Goal: Task Accomplishment & Management: Manage account settings

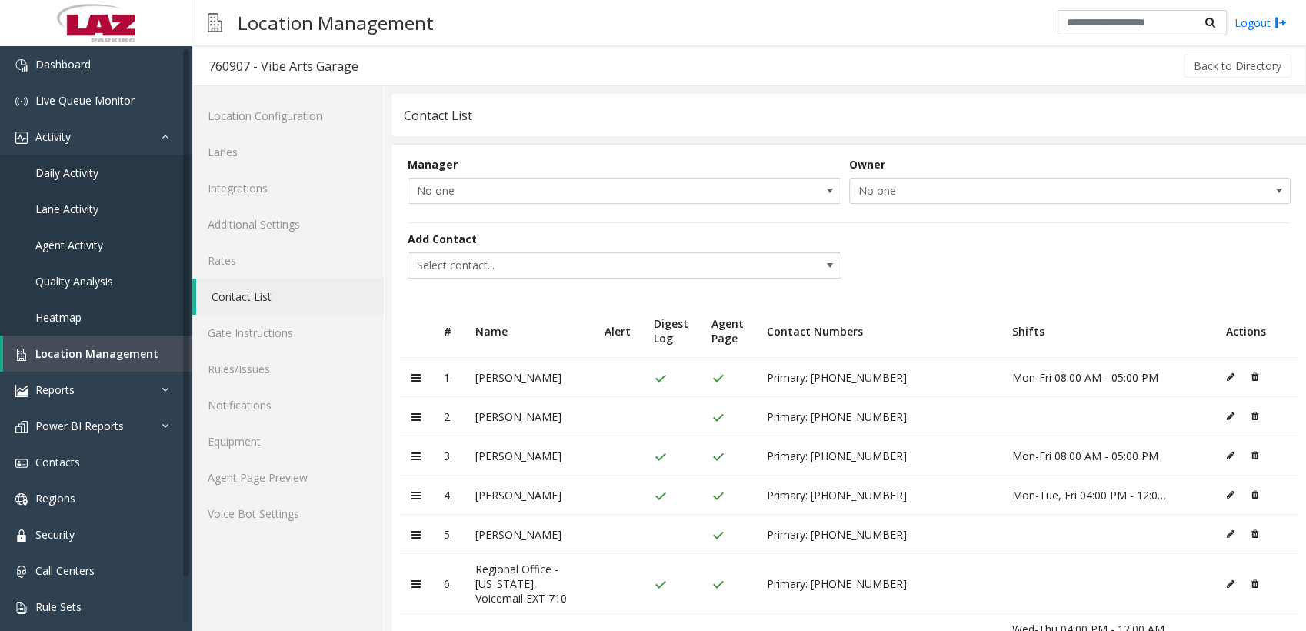
scroll to position [50, 0]
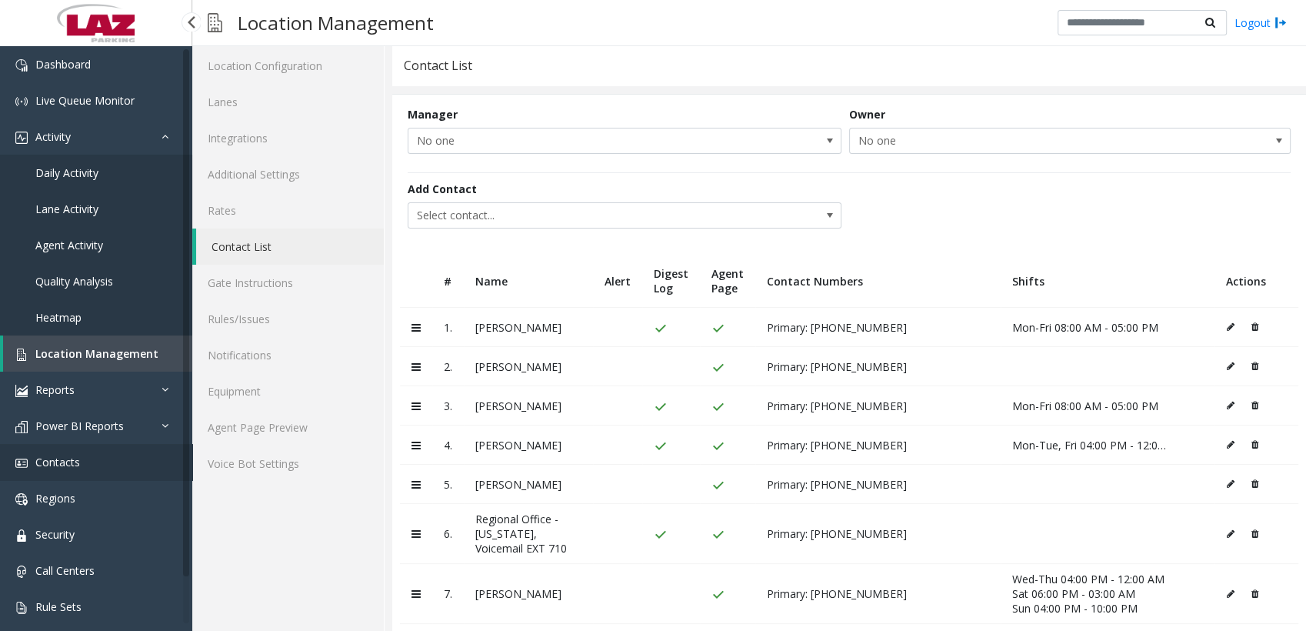
click at [66, 450] on link "Contacts" at bounding box center [96, 462] width 192 height 36
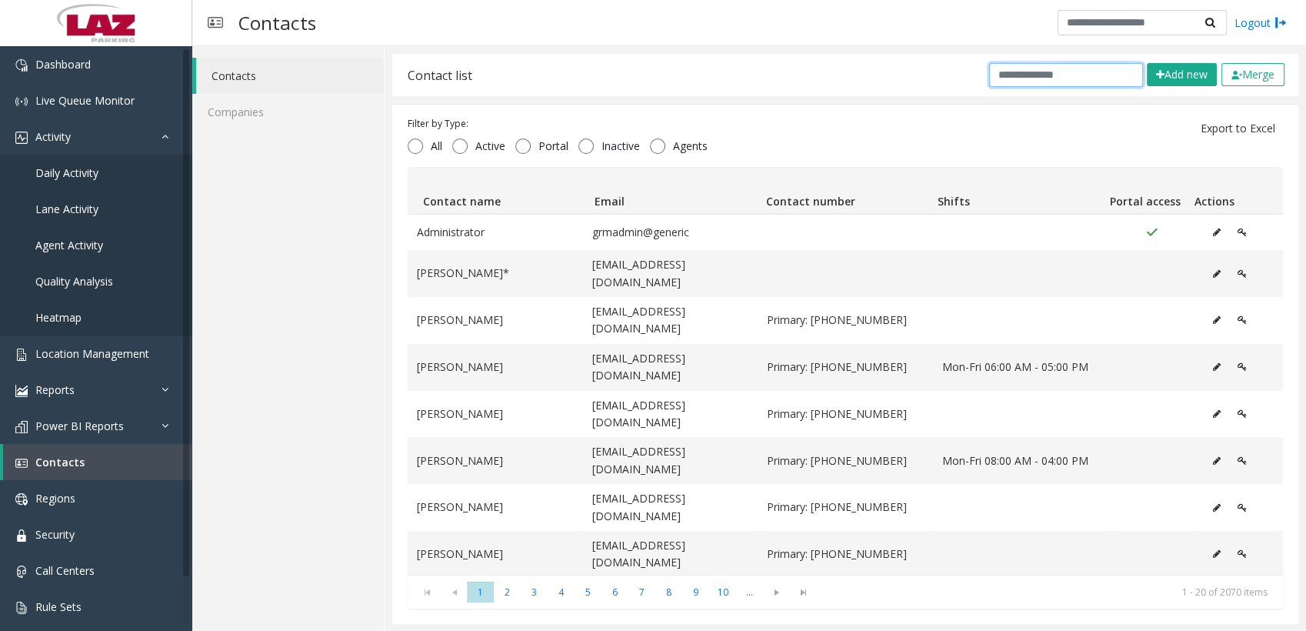
click at [1028, 67] on input "text" at bounding box center [1066, 75] width 154 height 24
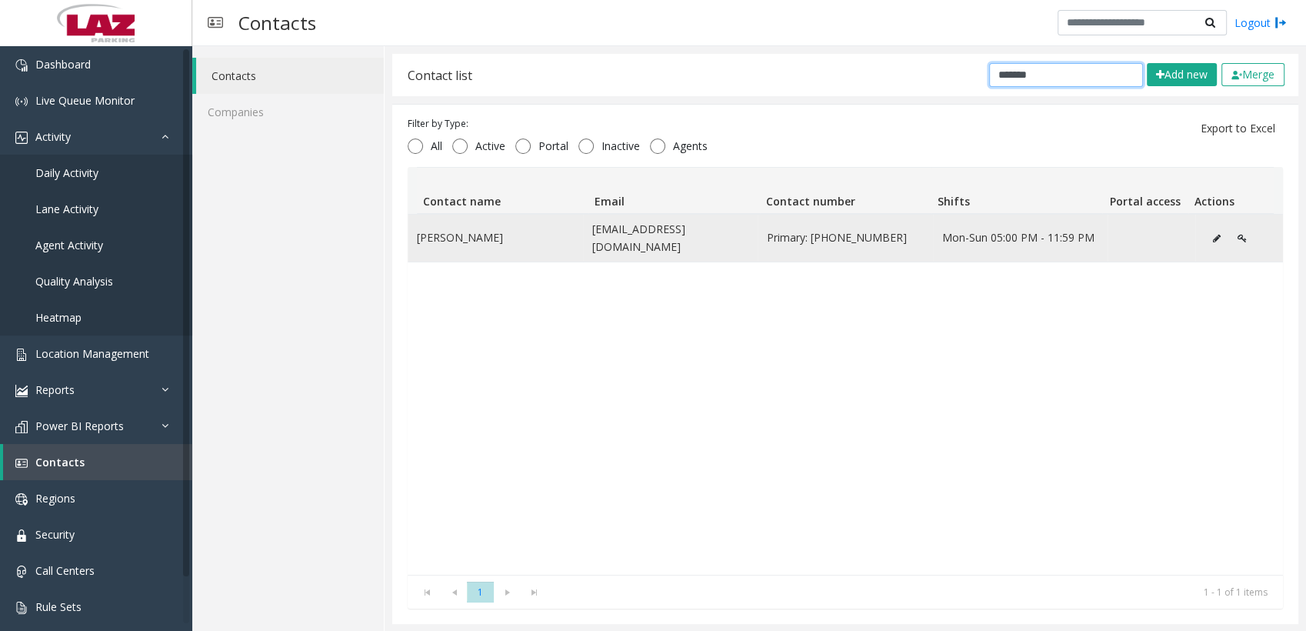
type input "*******"
click at [1213, 234] on icon "Data table" at bounding box center [1217, 238] width 8 height 9
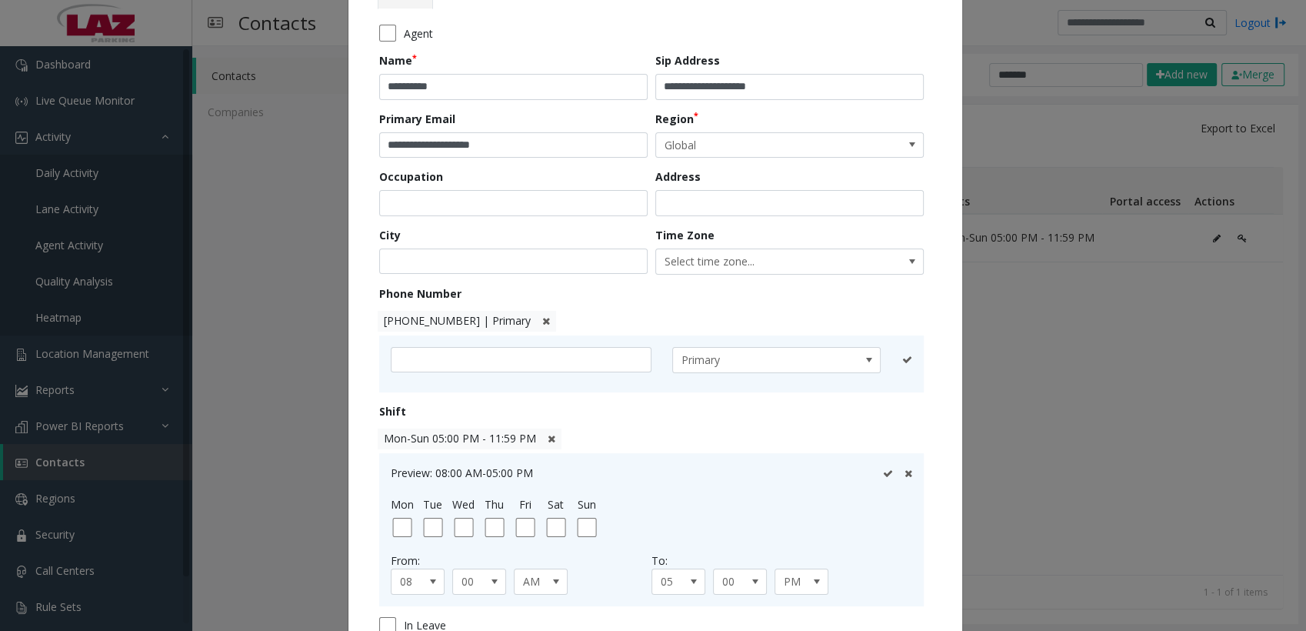
scroll to position [118, 0]
click at [465, 442] on span "Mon-Sun 05:00 PM - 11:59 PM" at bounding box center [460, 436] width 152 height 15
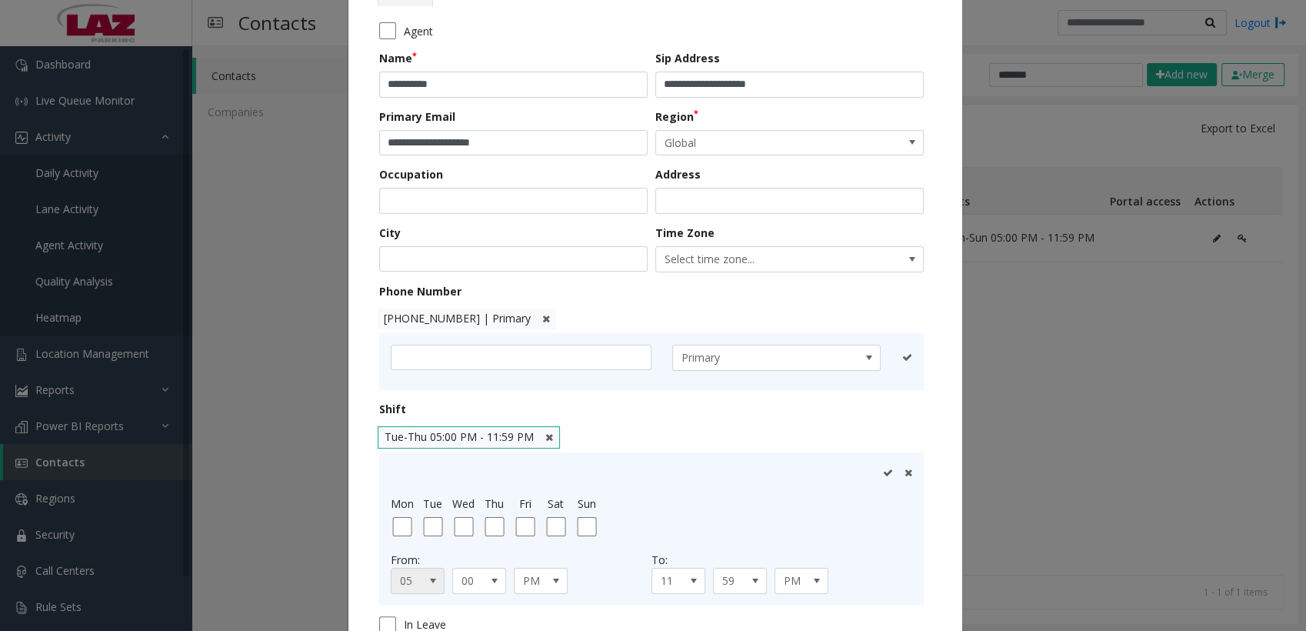
click at [413, 571] on span "05" at bounding box center [413, 581] width 42 height 25
click at [405, 503] on li "04" at bounding box center [410, 504] width 49 height 21
click at [883, 470] on icon at bounding box center [888, 473] width 10 height 10
click at [431, 569] on span at bounding box center [433, 579] width 22 height 25
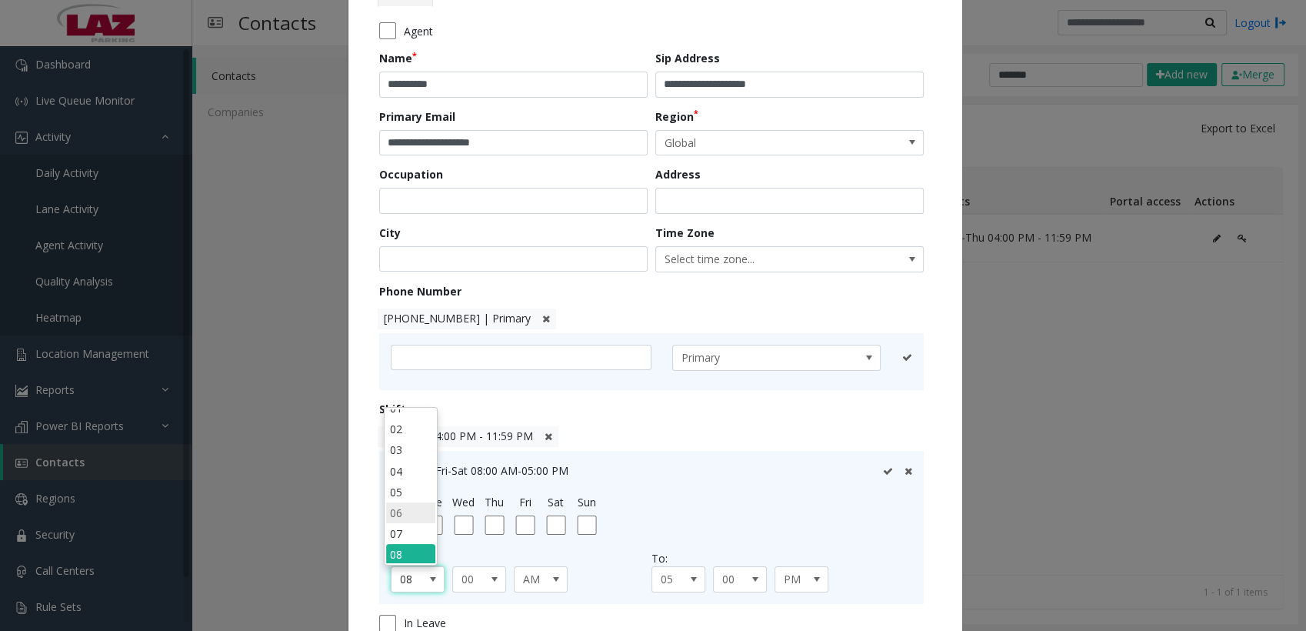
click at [409, 508] on li "06" at bounding box center [410, 512] width 49 height 21
click at [528, 584] on span "AM" at bounding box center [536, 579] width 42 height 25
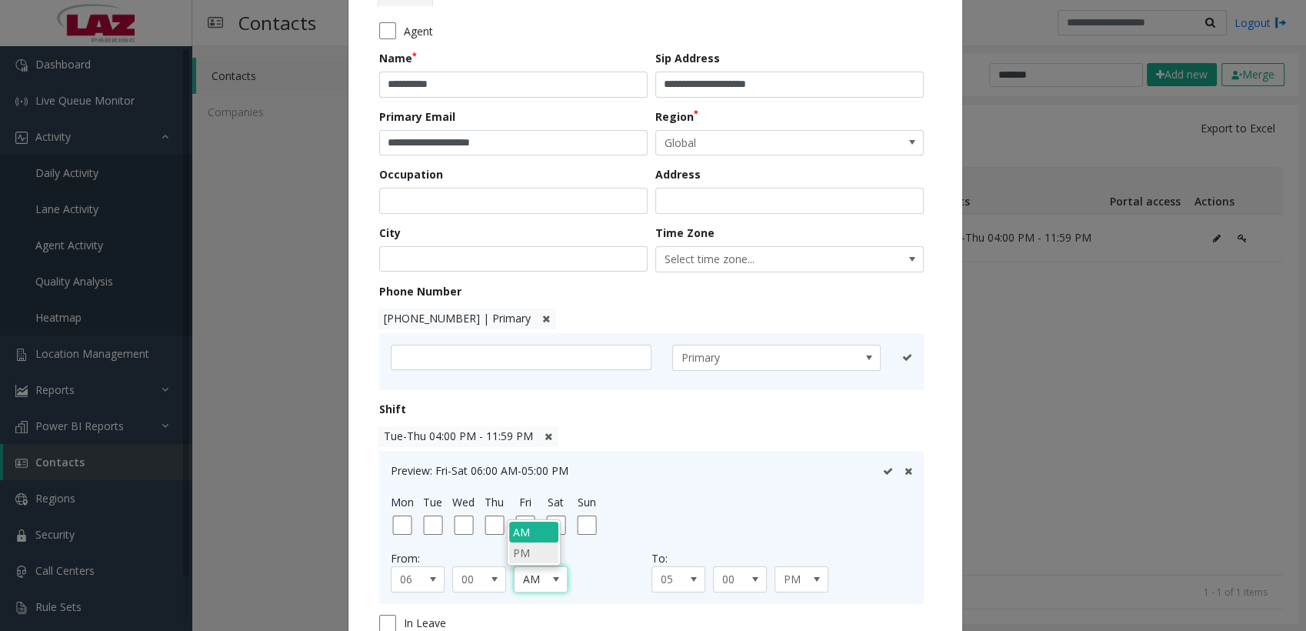
click at [523, 549] on li "PM" at bounding box center [533, 552] width 49 height 21
click at [688, 573] on span at bounding box center [694, 579] width 12 height 12
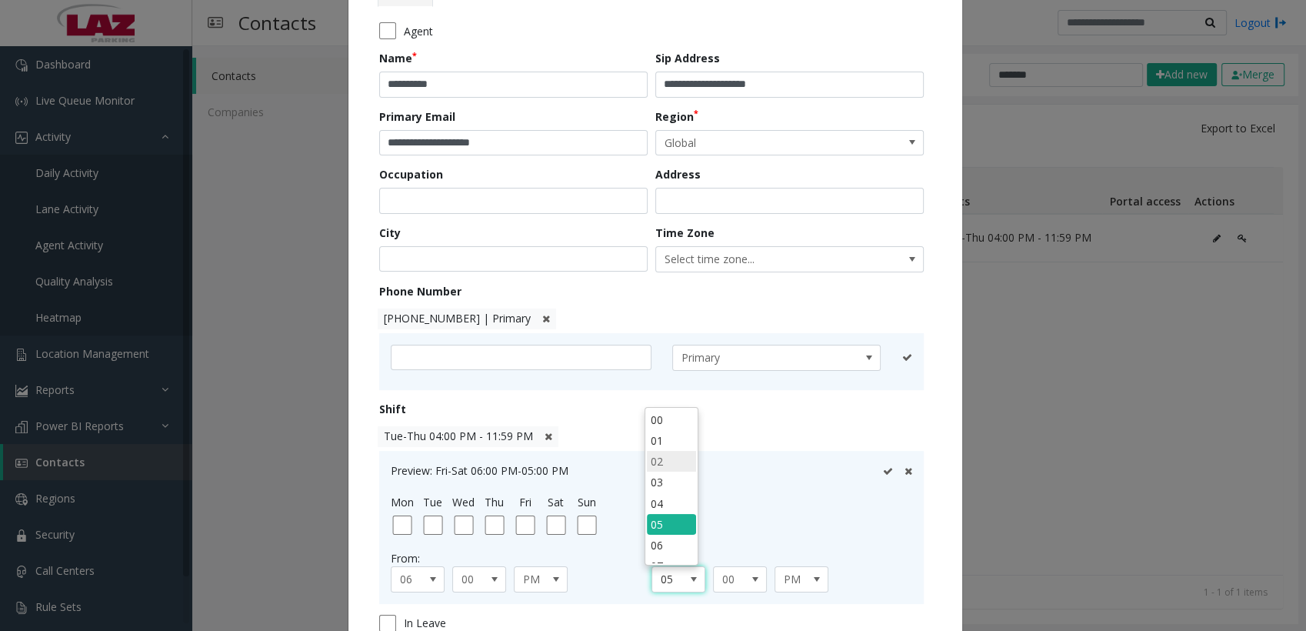
click at [668, 452] on li "02" at bounding box center [671, 461] width 49 height 21
click at [781, 578] on span "PM" at bounding box center [797, 579] width 42 height 25
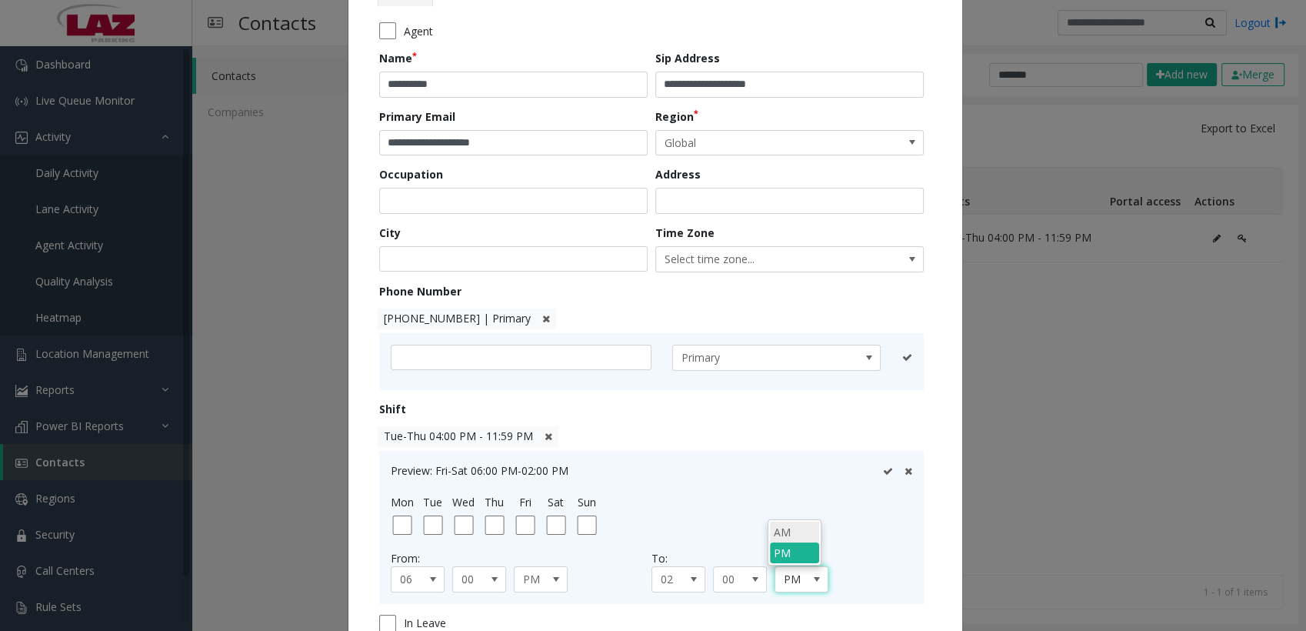
click at [788, 535] on li "AM" at bounding box center [794, 532] width 49 height 21
click at [883, 468] on icon at bounding box center [888, 471] width 10 height 10
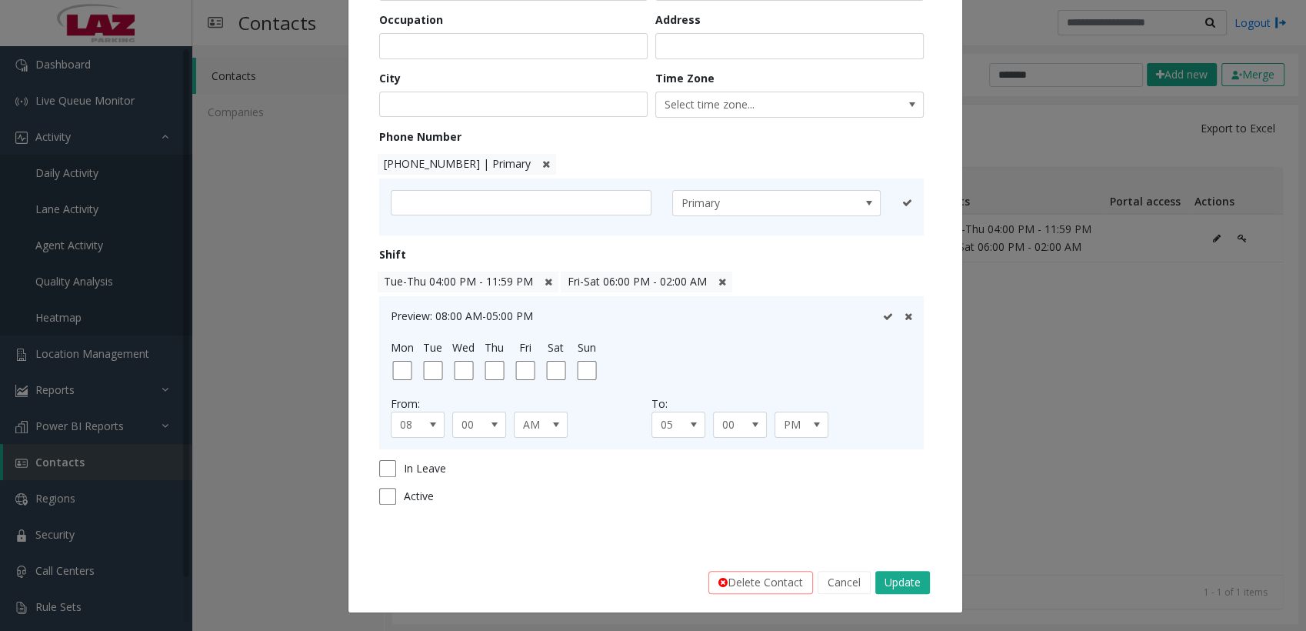
scroll to position [0, 0]
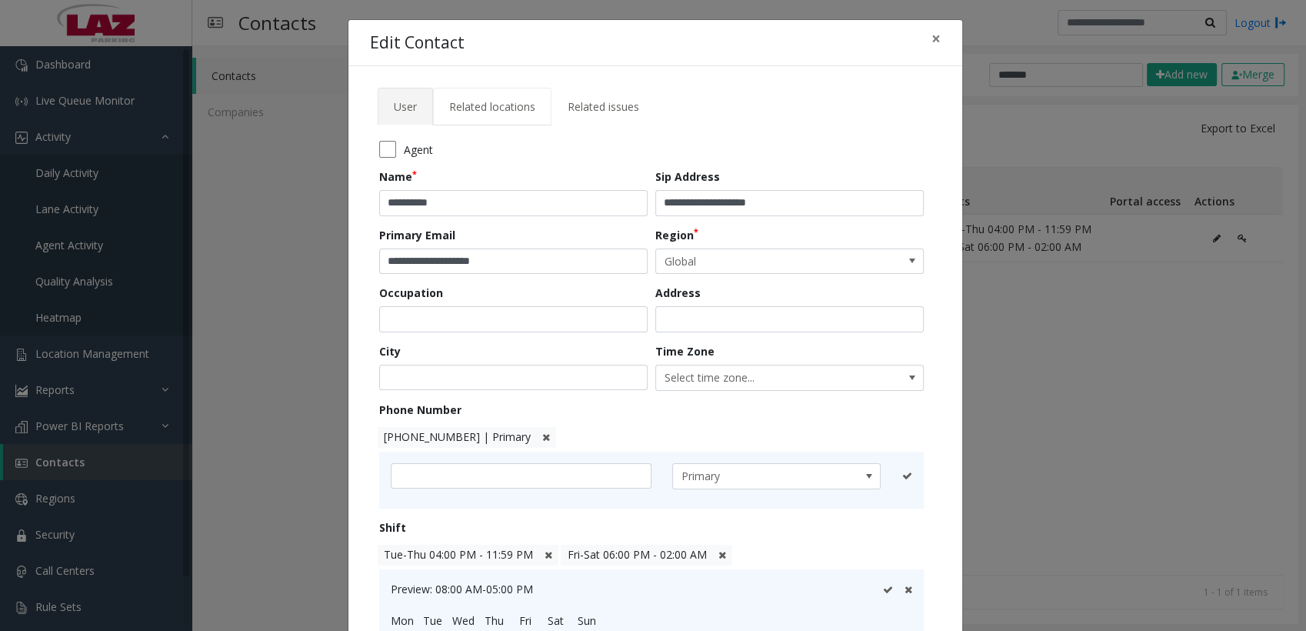
click at [512, 101] on span "Related locations" at bounding box center [492, 106] width 86 height 15
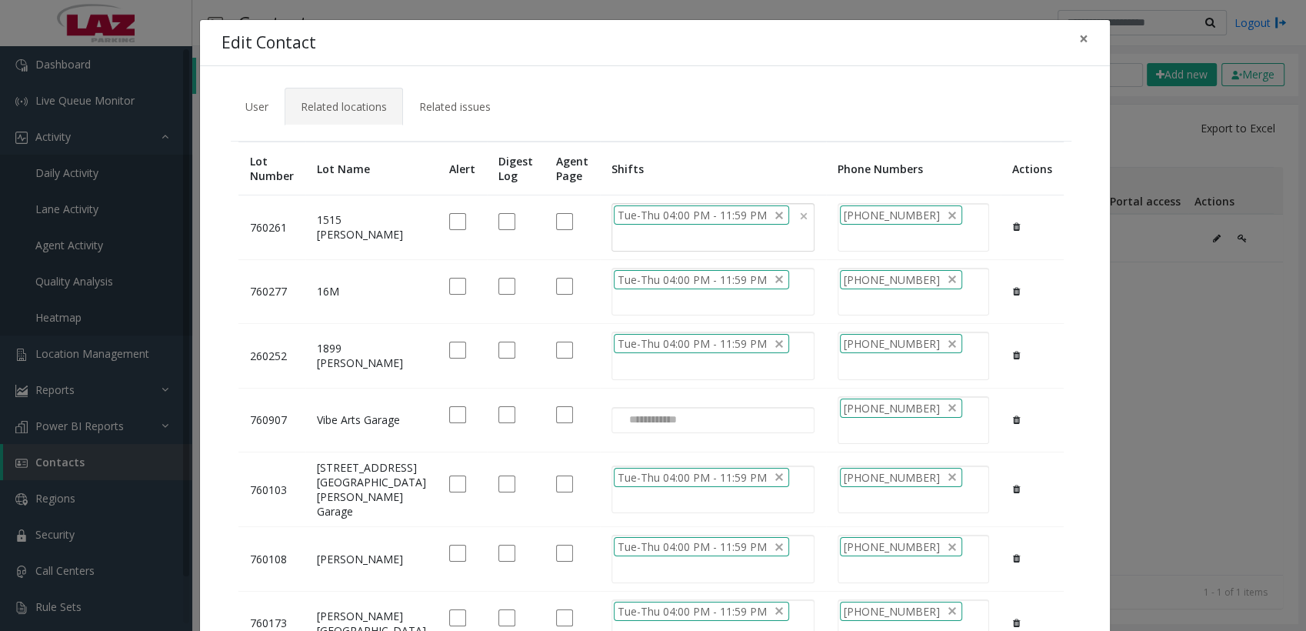
click at [726, 229] on div "Tue-Thu 04:00 PM - 11:59 PM" at bounding box center [713, 227] width 203 height 48
click at [655, 281] on li "Fri-Sat 06:00 PM - 02:00 AM" at bounding box center [651, 284] width 202 height 21
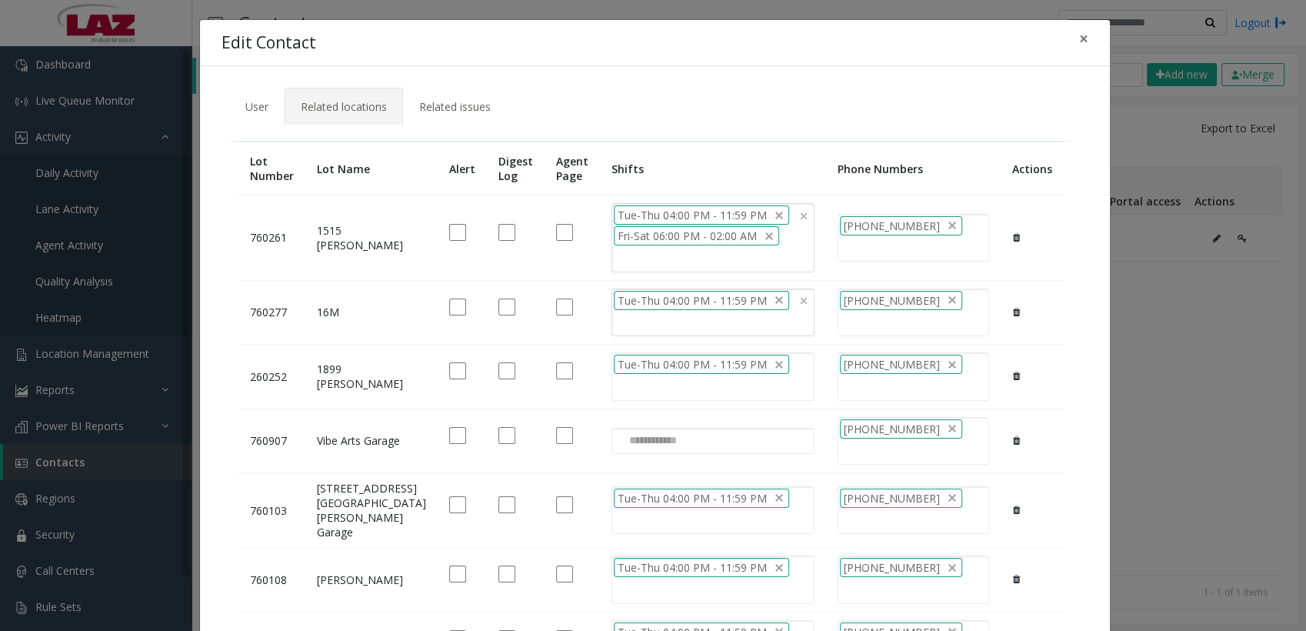
click at [628, 321] on div "Tue-Thu 04:00 PM - 11:59 PM" at bounding box center [713, 313] width 203 height 48
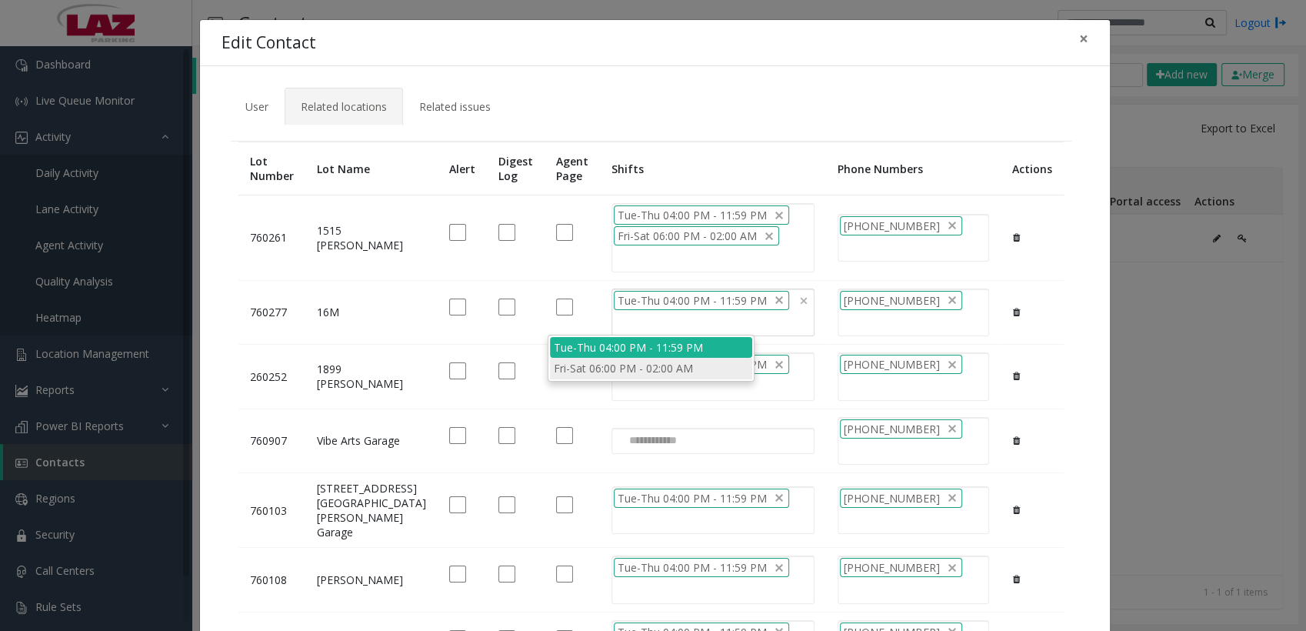
click at [616, 372] on li "Fri-Sat 06:00 PM - 02:00 AM" at bounding box center [651, 368] width 202 height 21
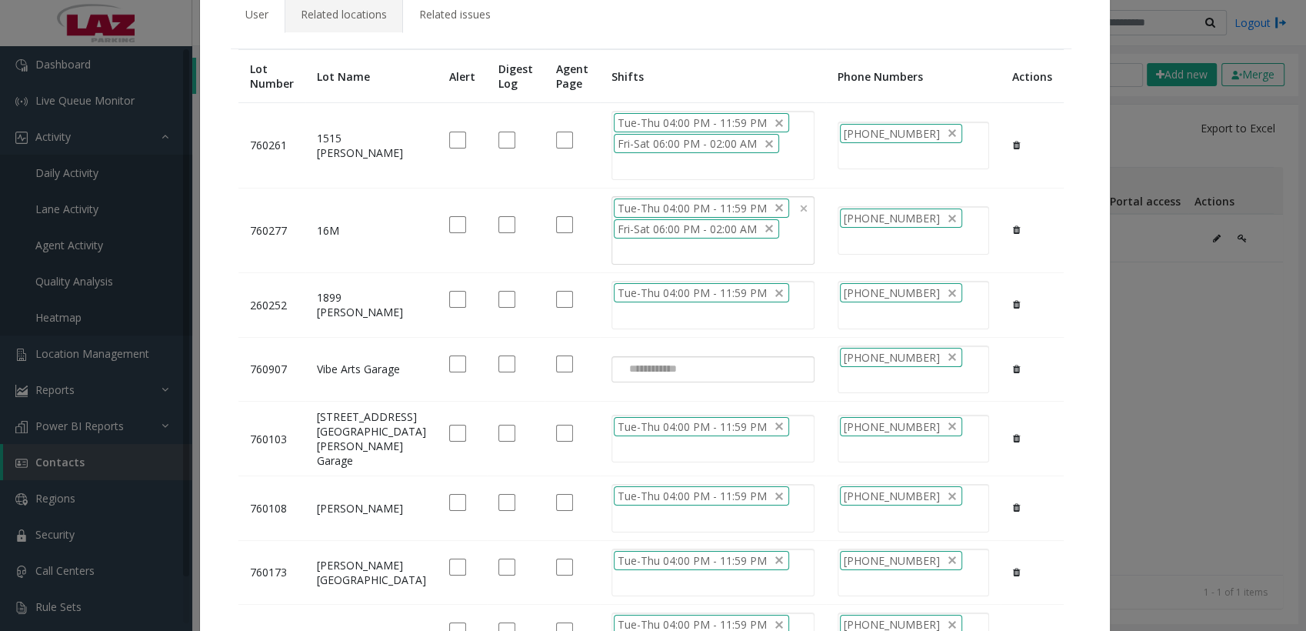
scroll to position [98, 0]
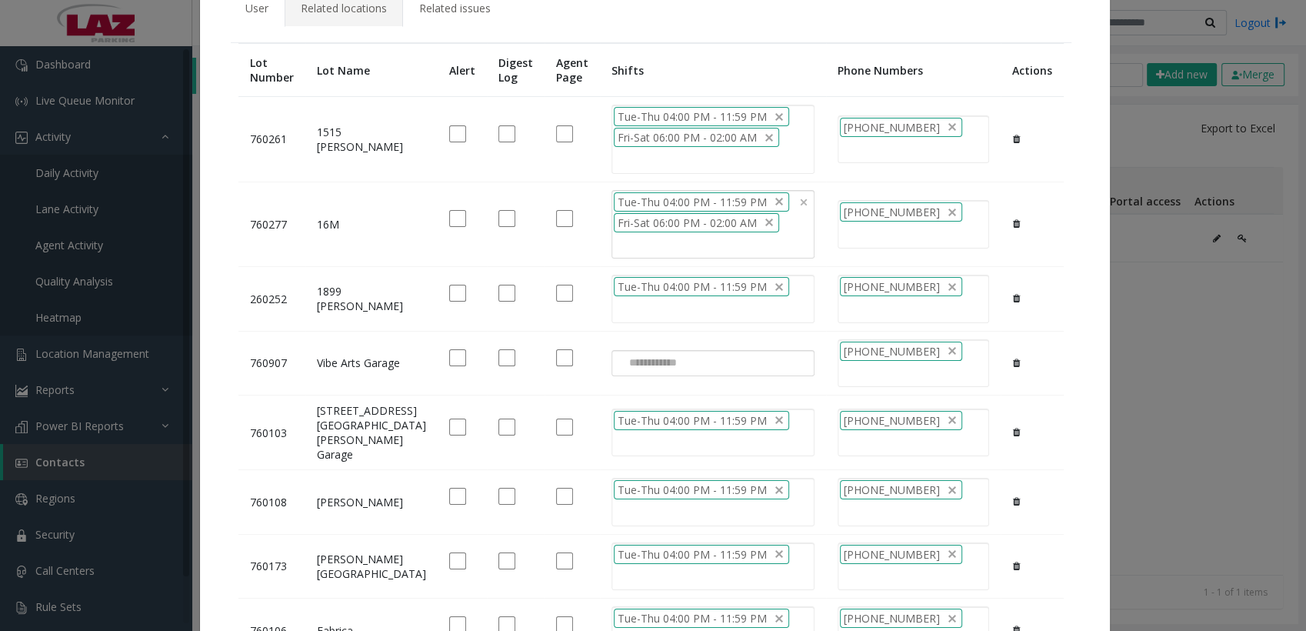
click at [612, 351] on input at bounding box center [648, 363] width 73 height 25
click at [605, 374] on li "Tue-Thu 04:00 PM - 11:59 PM" at bounding box center [651, 376] width 202 height 21
click at [698, 371] on div "Tue-Thu 04:00 PM - 11:59 PM" at bounding box center [713, 363] width 203 height 48
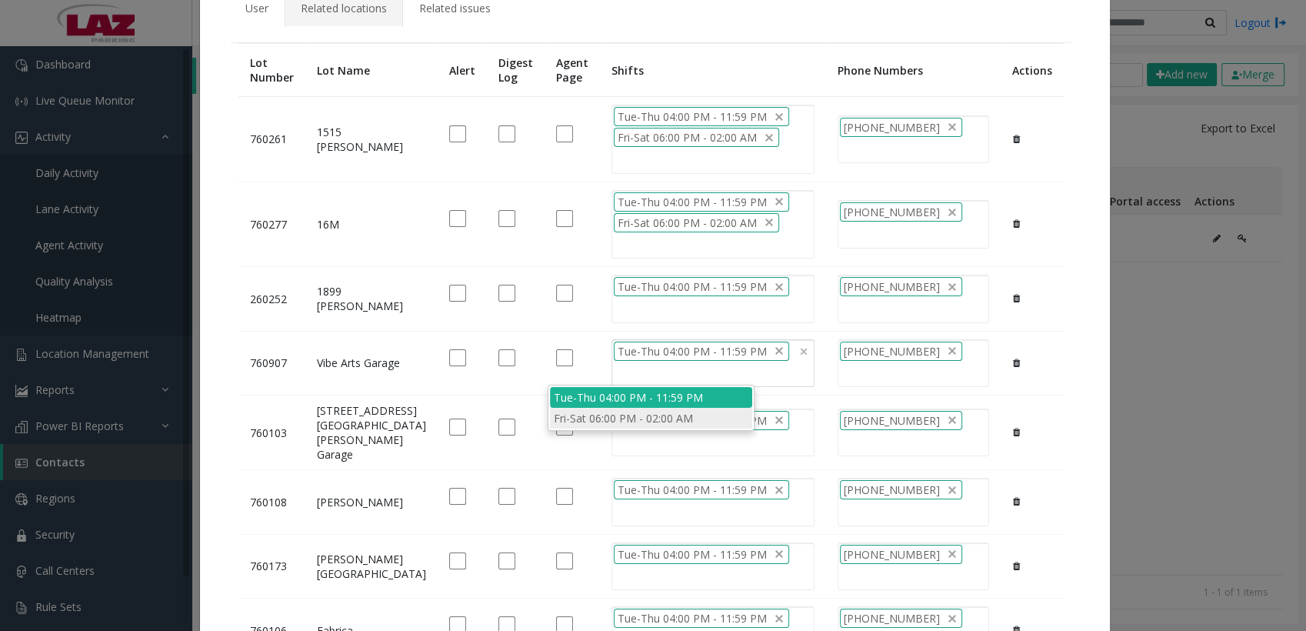
click at [639, 418] on li "Fri-Sat 06:00 PM - 02:00 AM" at bounding box center [651, 418] width 202 height 21
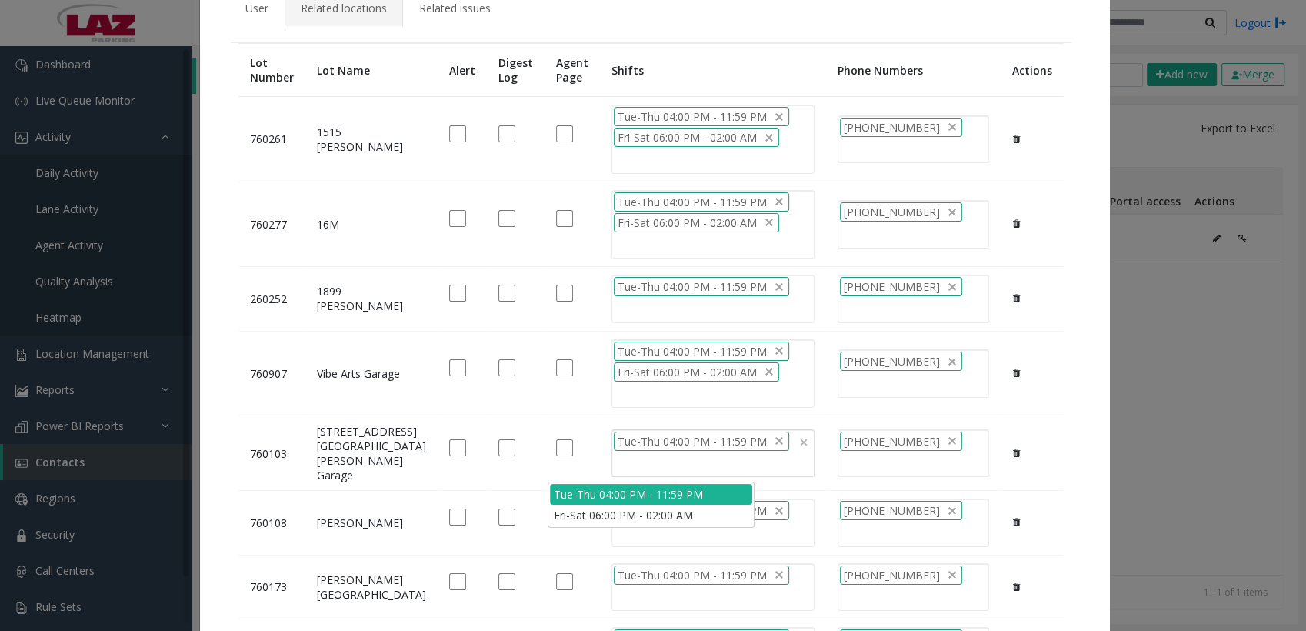
click at [612, 468] on div "Tue-Thu 04:00 PM - 11:59 PM" at bounding box center [713, 453] width 203 height 48
click at [598, 515] on li "Fri-Sat 06:00 PM - 02:00 AM" at bounding box center [651, 515] width 202 height 21
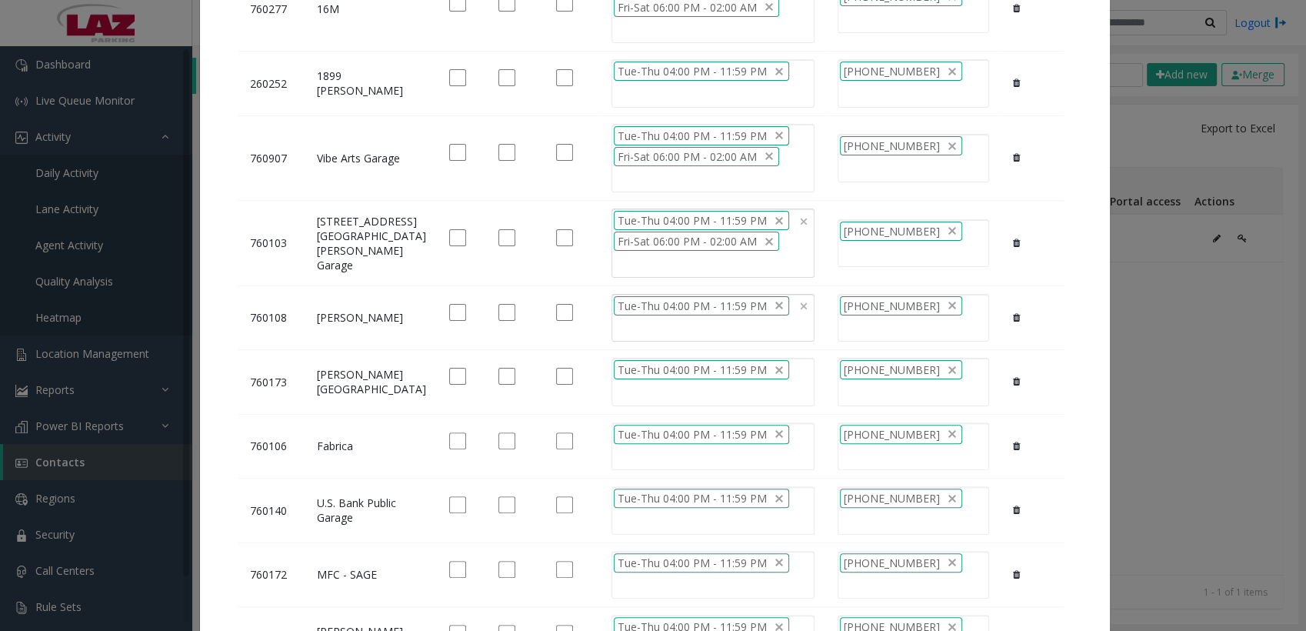
scroll to position [316, 0]
click at [618, 323] on div "Tue-Thu 04:00 PM - 11:59 PM" at bounding box center [713, 316] width 203 height 48
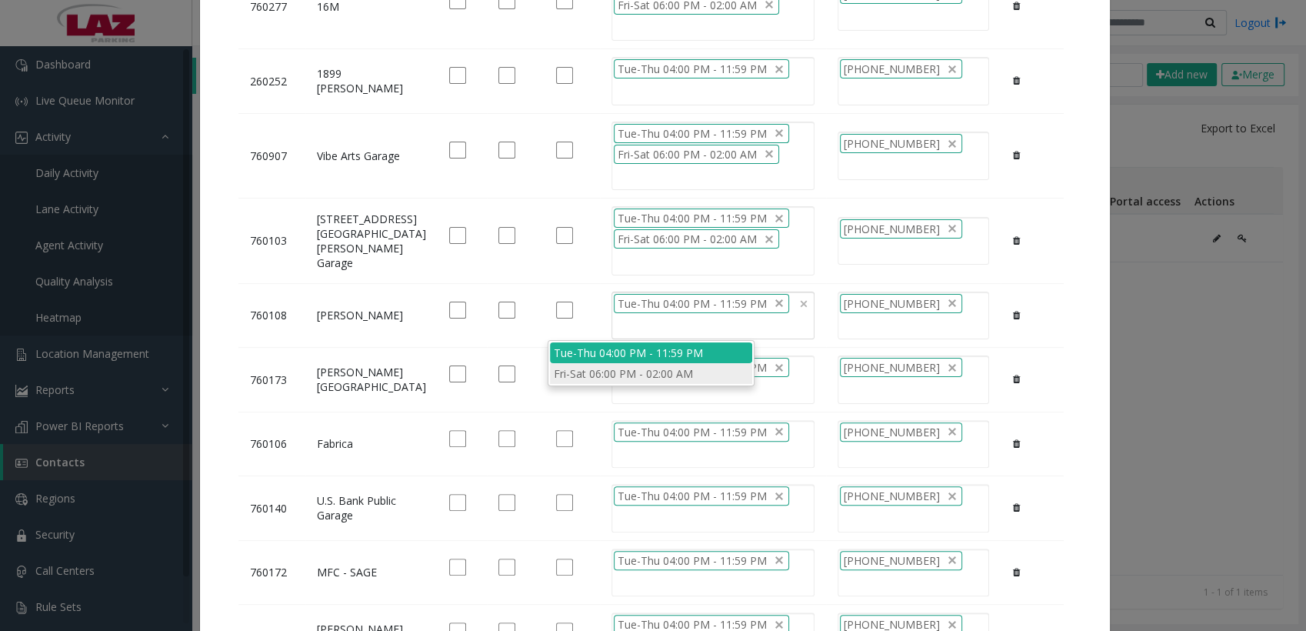
click at [592, 369] on li "Fri-Sat 06:00 PM - 02:00 AM" at bounding box center [651, 373] width 202 height 21
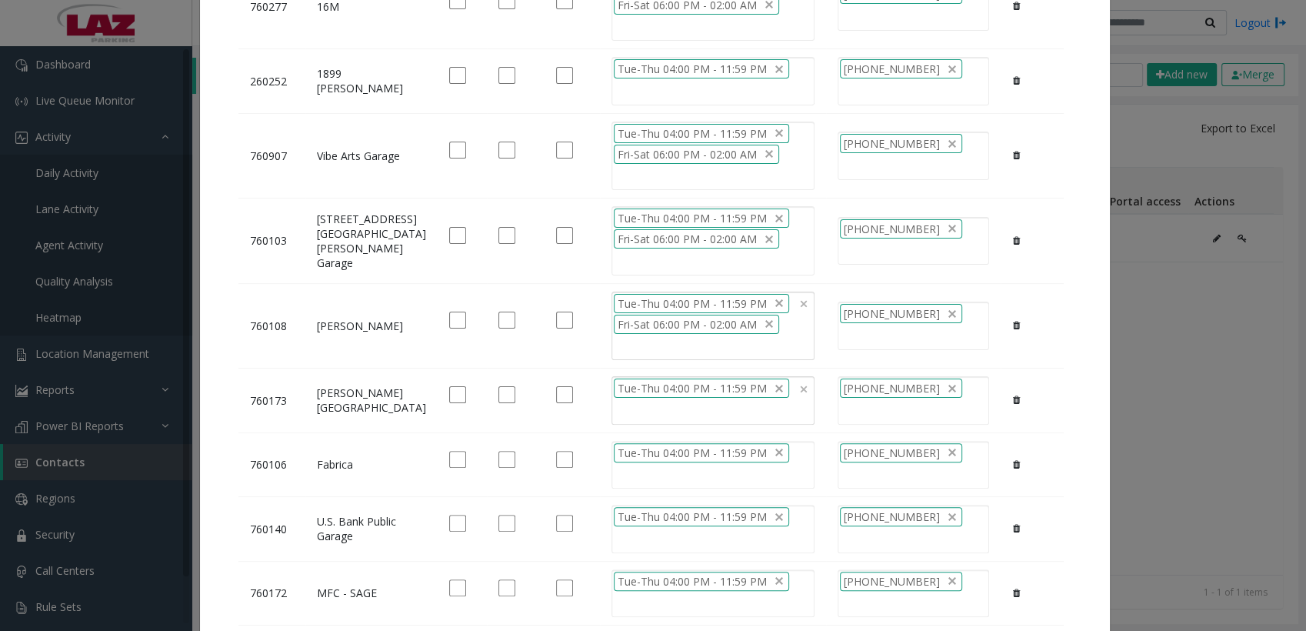
click at [612, 416] on div "Tue-Thu 04:00 PM - 11:59 PM" at bounding box center [713, 400] width 203 height 48
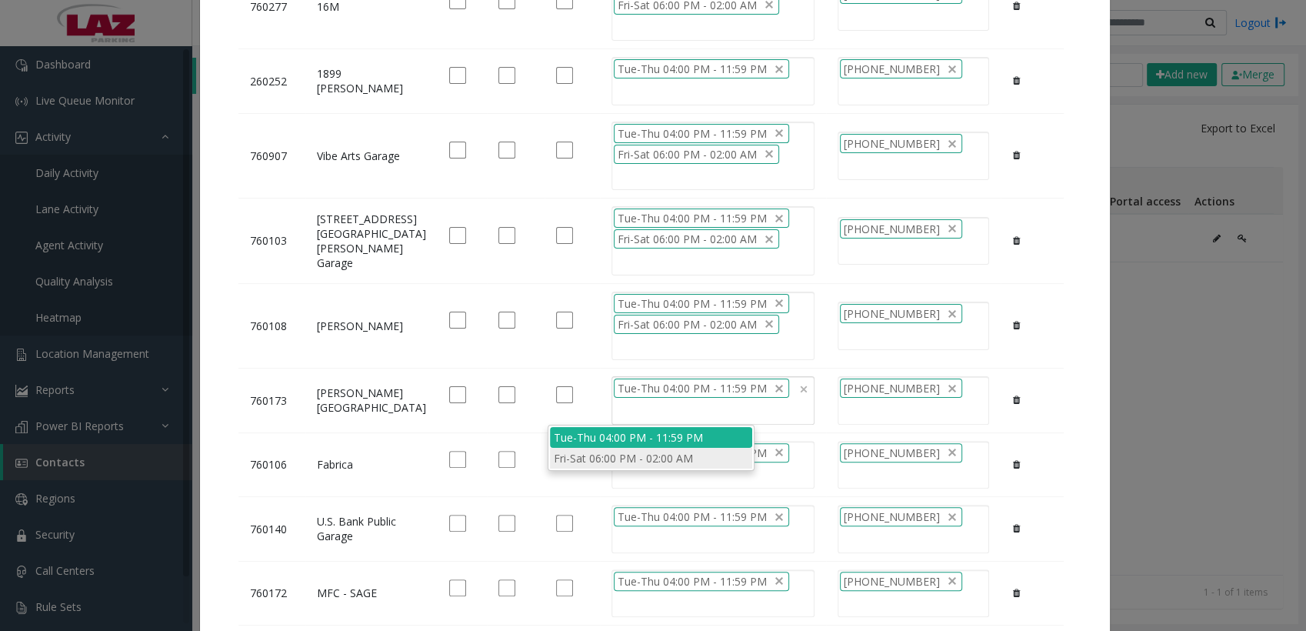
click at [606, 455] on li "Fri-Sat 06:00 PM - 02:00 AM" at bounding box center [651, 458] width 202 height 21
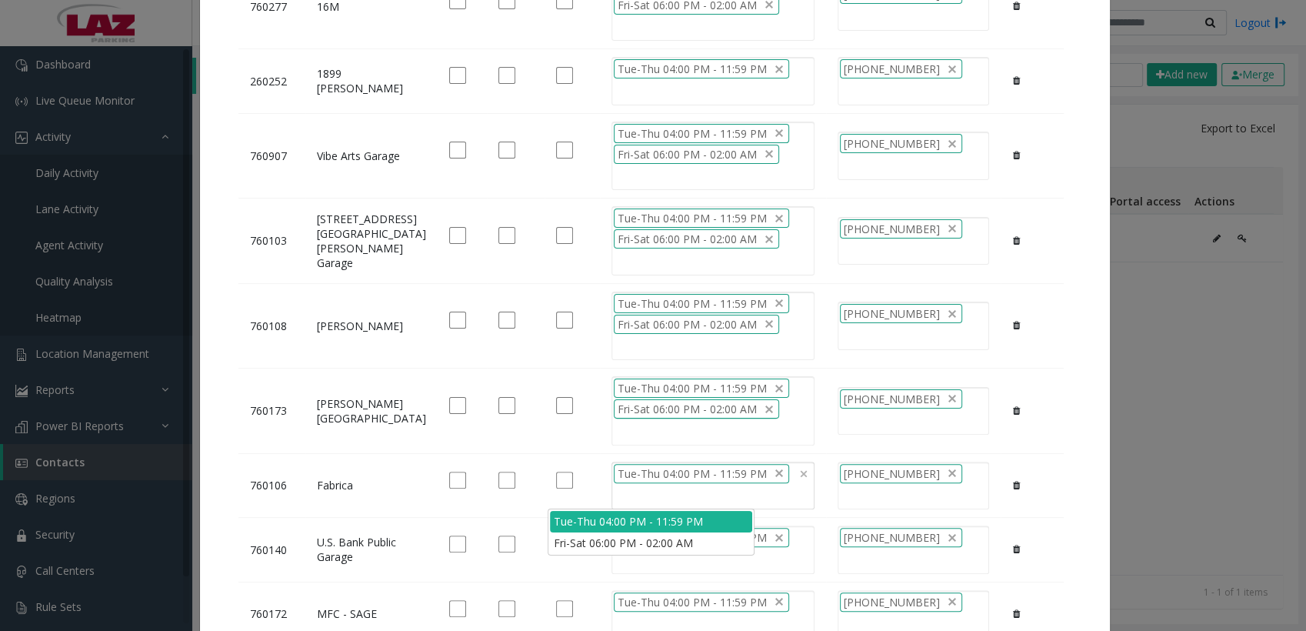
click at [612, 489] on div "Tue-Thu 04:00 PM - 11:59 PM" at bounding box center [713, 486] width 203 height 48
click at [609, 539] on li "Fri-Sat 06:00 PM - 02:00 AM" at bounding box center [651, 542] width 202 height 21
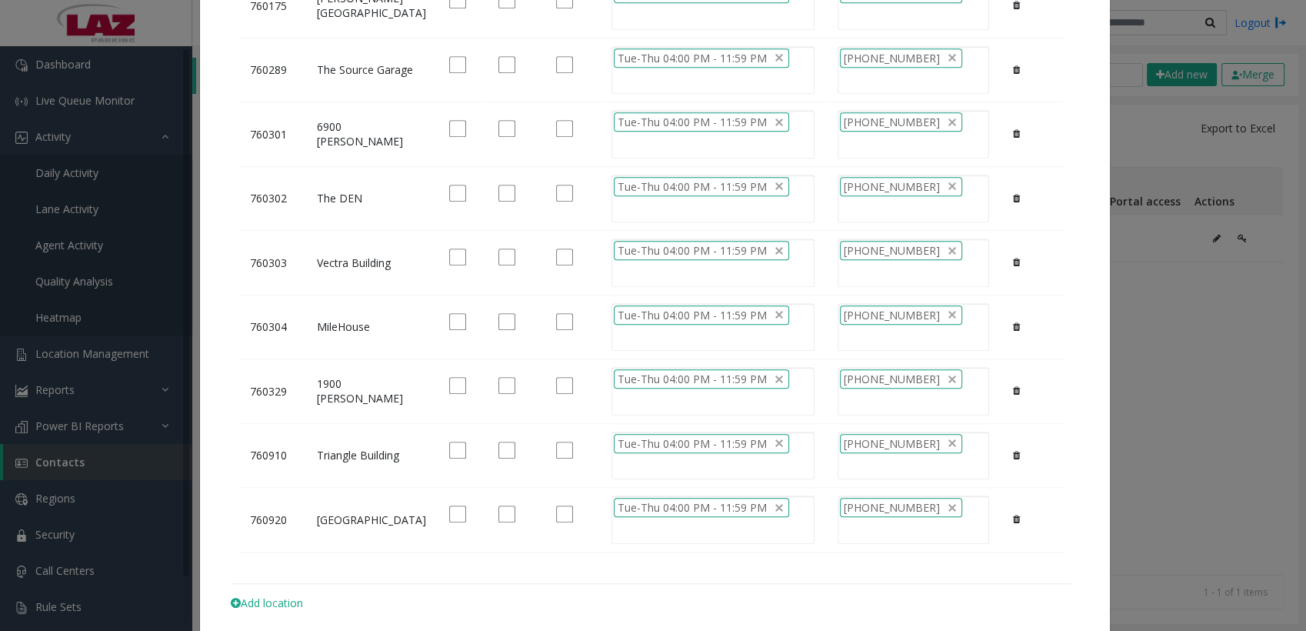
scroll to position [1100, 0]
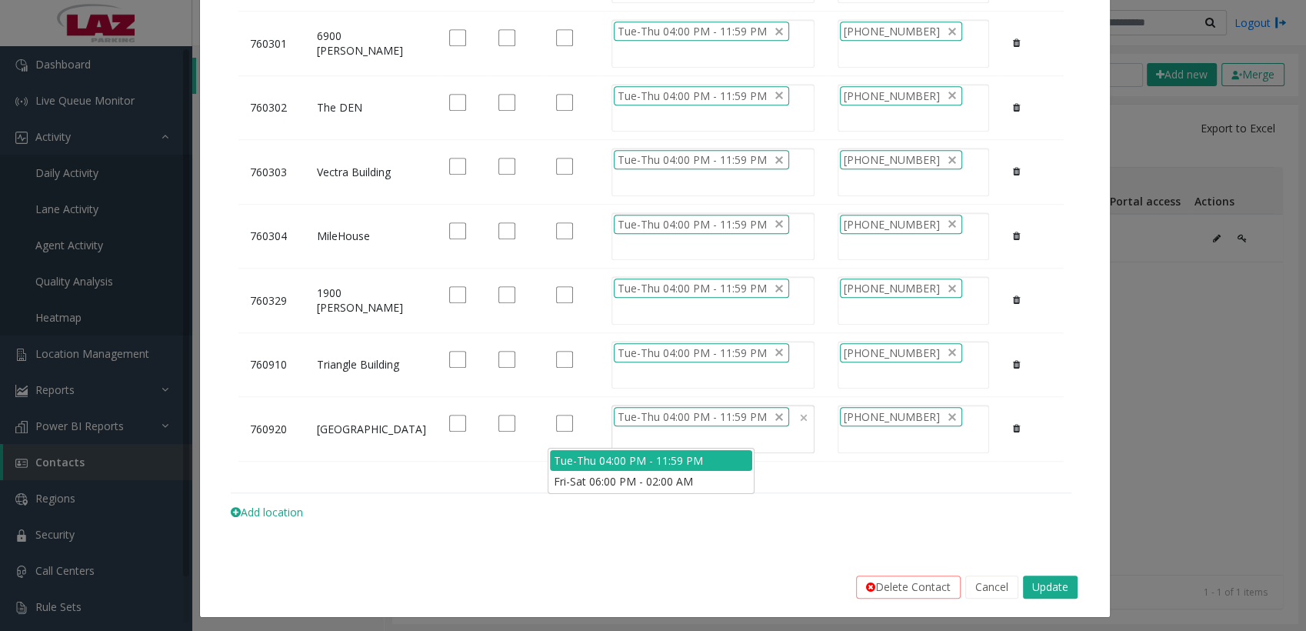
click at [612, 436] on div "Tue-Thu 04:00 PM - 11:59 PM" at bounding box center [713, 429] width 203 height 48
click at [605, 479] on li "Fri-Sat 06:00 PM - 02:00 AM" at bounding box center [651, 481] width 202 height 21
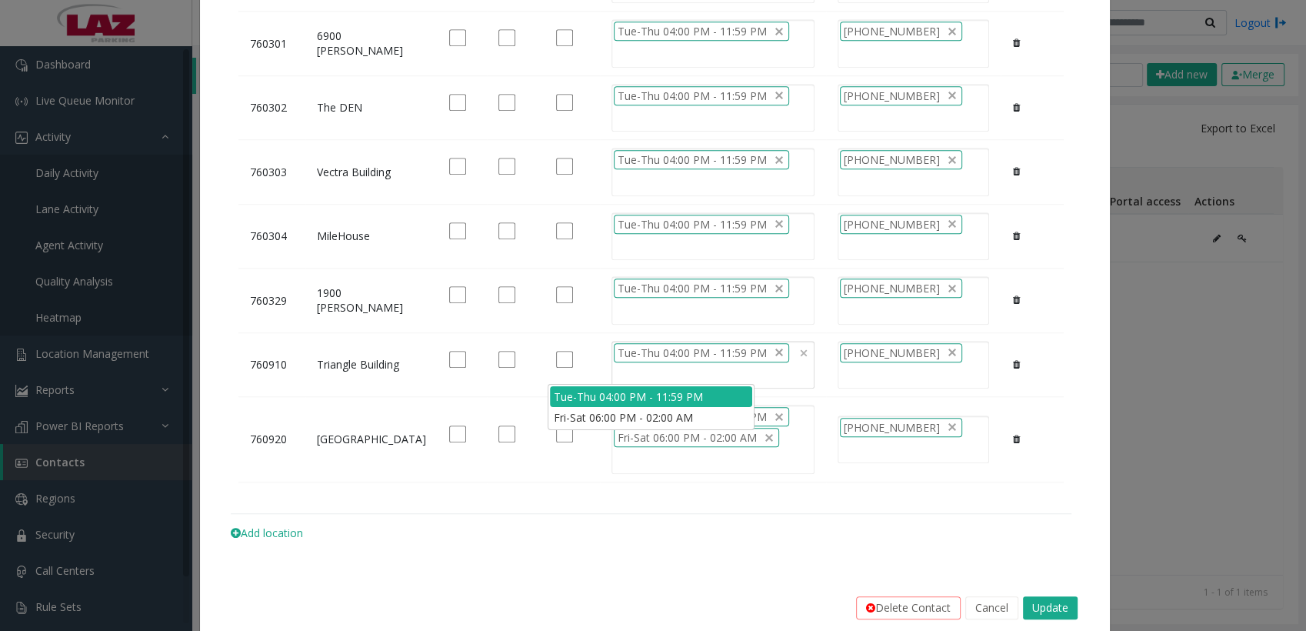
click at [612, 365] on div "Tue-Thu 04:00 PM - 11:59 PM" at bounding box center [713, 365] width 203 height 48
click at [581, 421] on li "Fri-Sat 06:00 PM - 02:00 AM" at bounding box center [651, 417] width 202 height 21
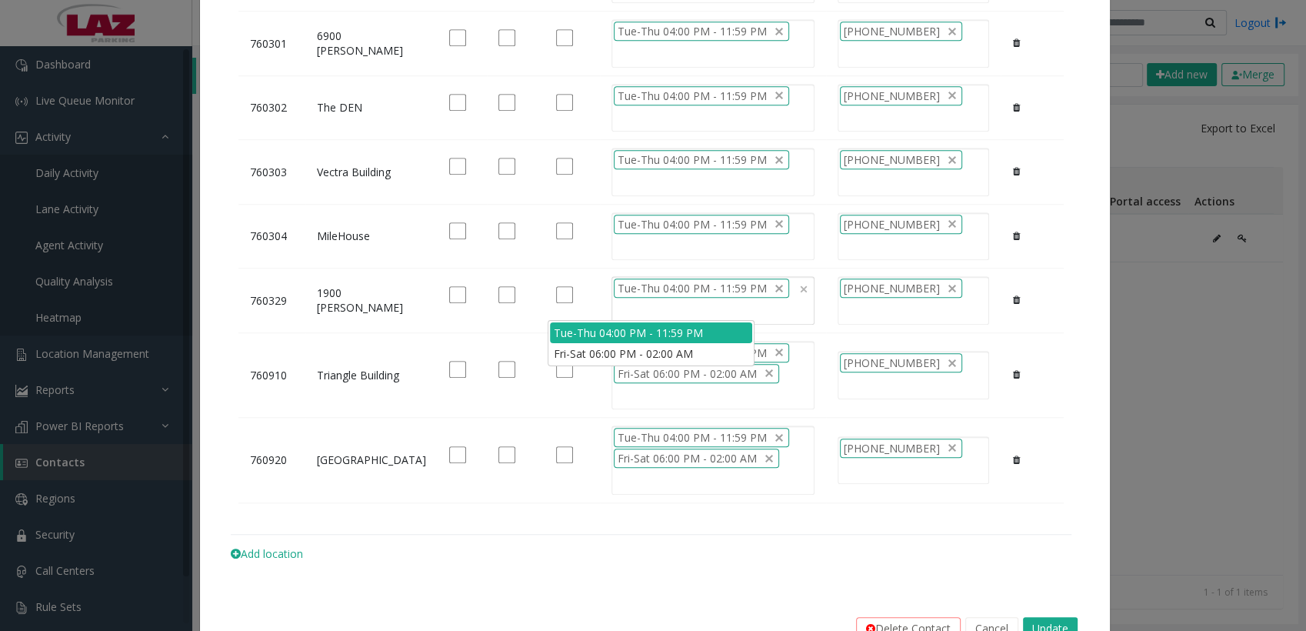
click at [612, 305] on div "Tue-Thu 04:00 PM - 11:59 PM" at bounding box center [713, 300] width 203 height 48
click at [592, 349] on li "Fri-Sat 06:00 PM - 02:00 AM" at bounding box center [651, 353] width 202 height 21
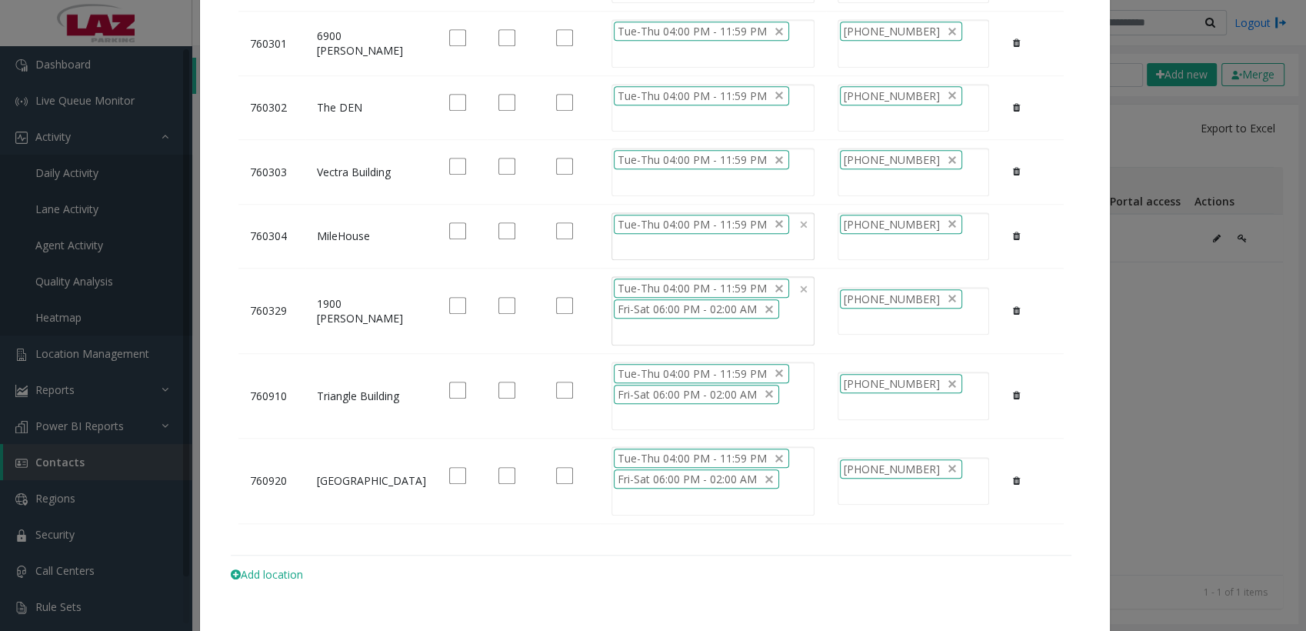
click at [612, 246] on div "Tue-Thu 04:00 PM - 11:59 PM" at bounding box center [713, 236] width 203 height 48
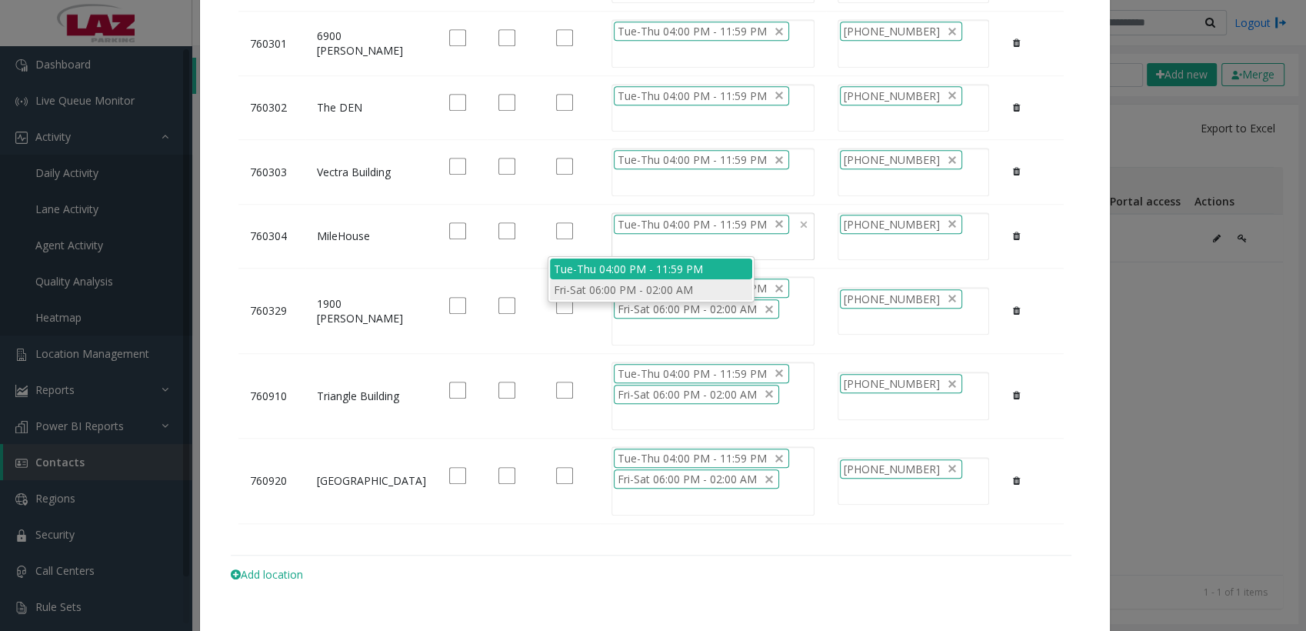
click at [595, 285] on li "Fri-Sat 06:00 PM - 02:00 AM" at bounding box center [651, 289] width 202 height 21
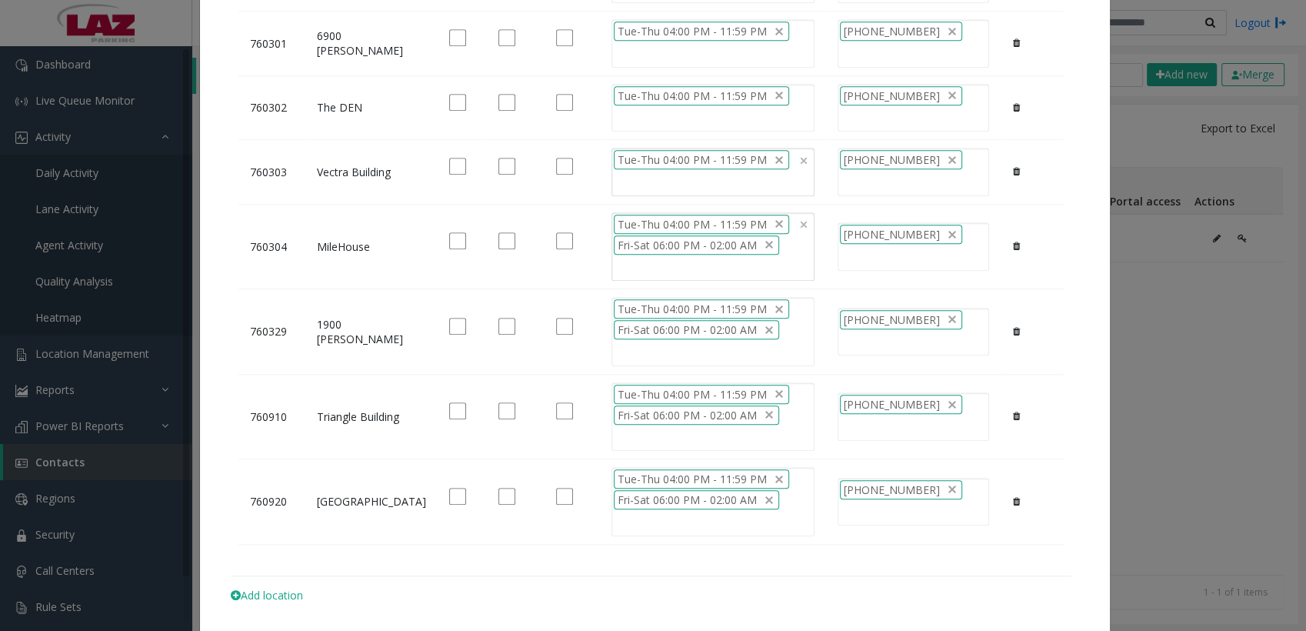
click at [612, 178] on div "Tue-Thu 04:00 PM - 11:59 PM" at bounding box center [713, 172] width 203 height 48
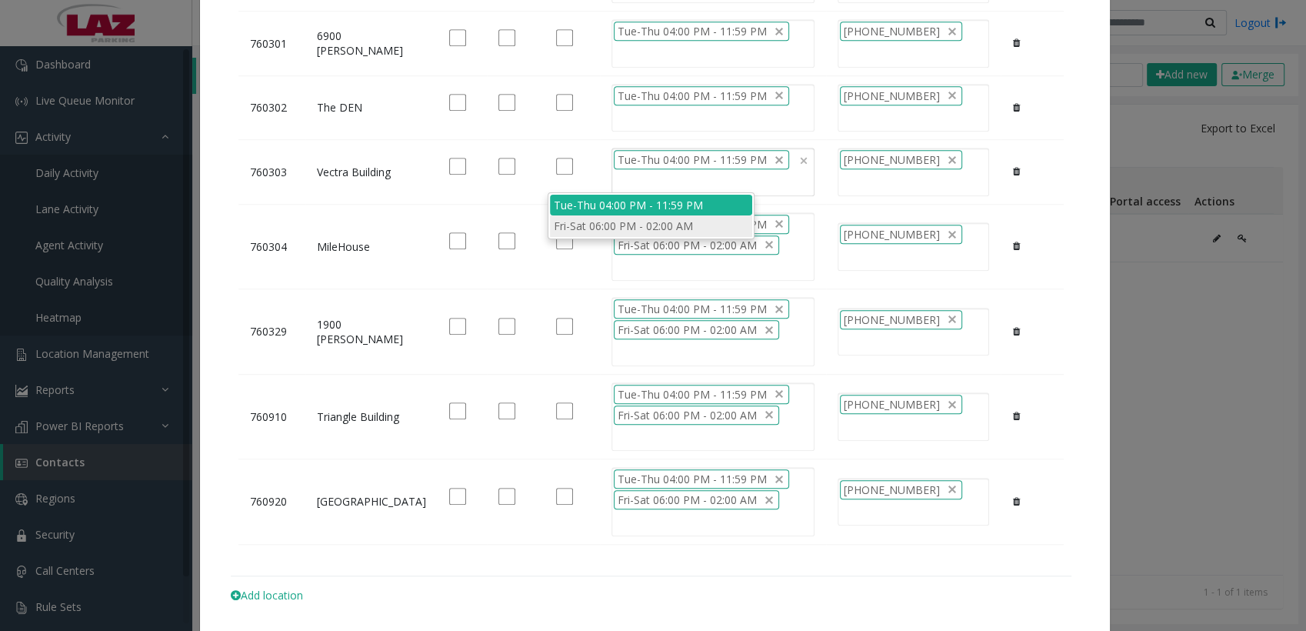
click at [585, 229] on li "Fri-Sat 06:00 PM - 02:00 AM" at bounding box center [651, 225] width 202 height 21
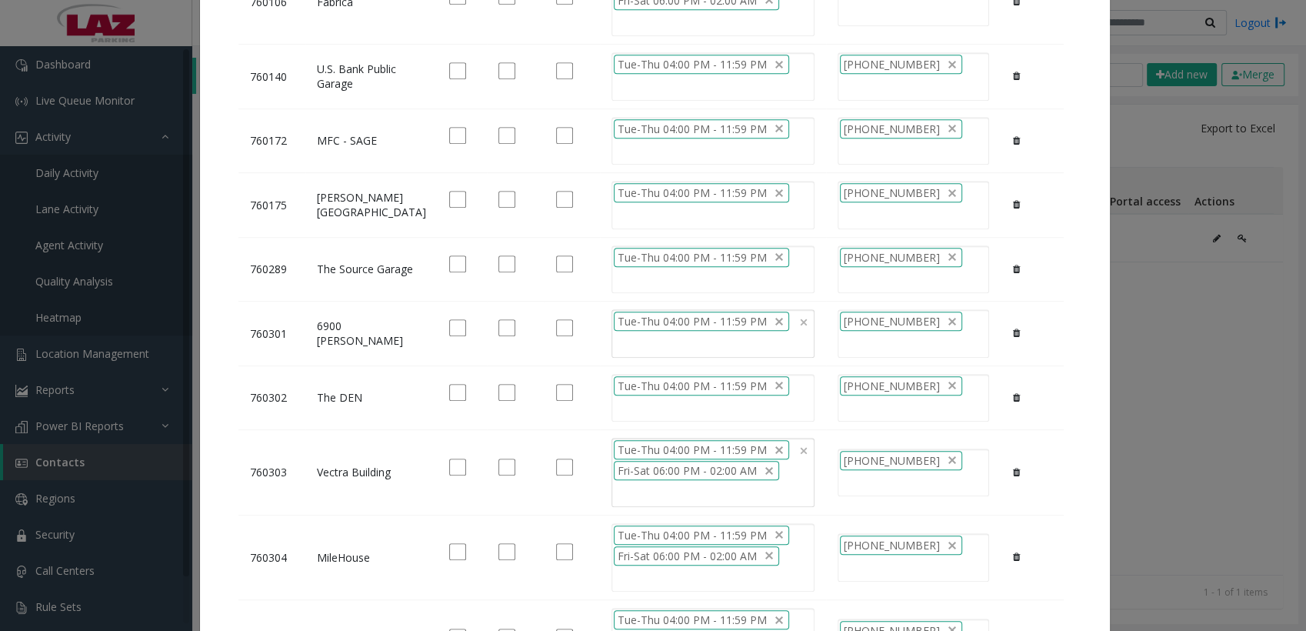
scroll to position [809, 0]
click at [612, 402] on div "Tue-Thu 04:00 PM - 11:59 PM" at bounding box center [713, 399] width 203 height 48
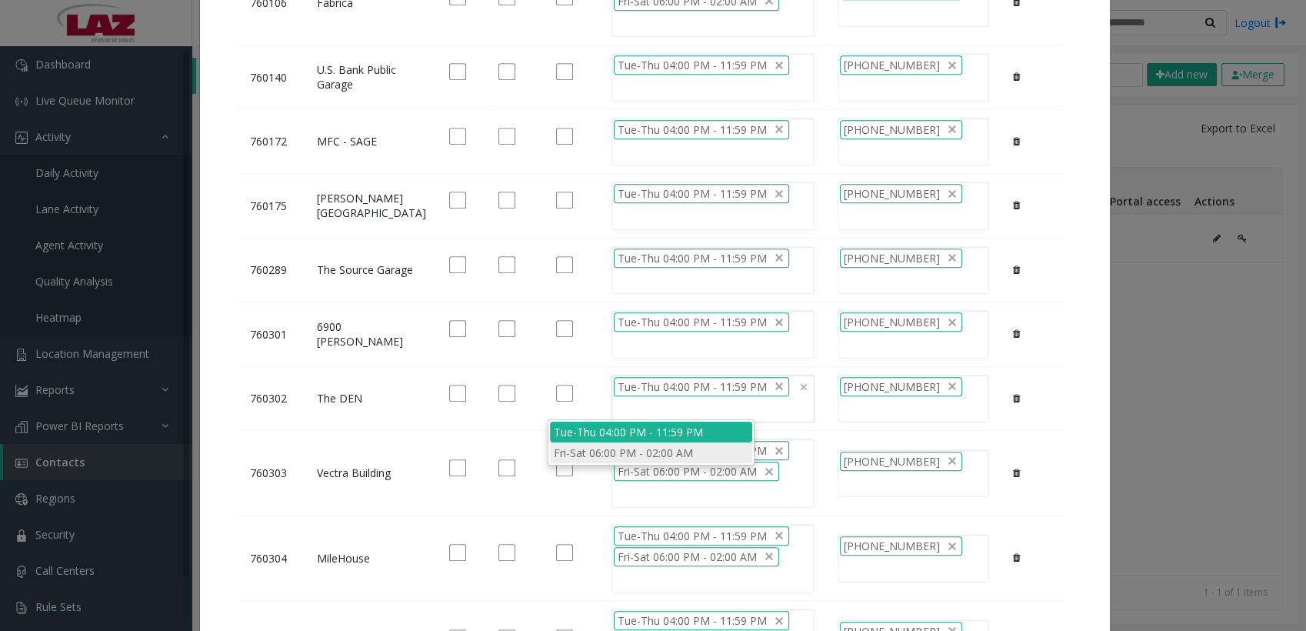
click at [589, 456] on li "Fri-Sat 06:00 PM - 02:00 AM" at bounding box center [651, 452] width 202 height 21
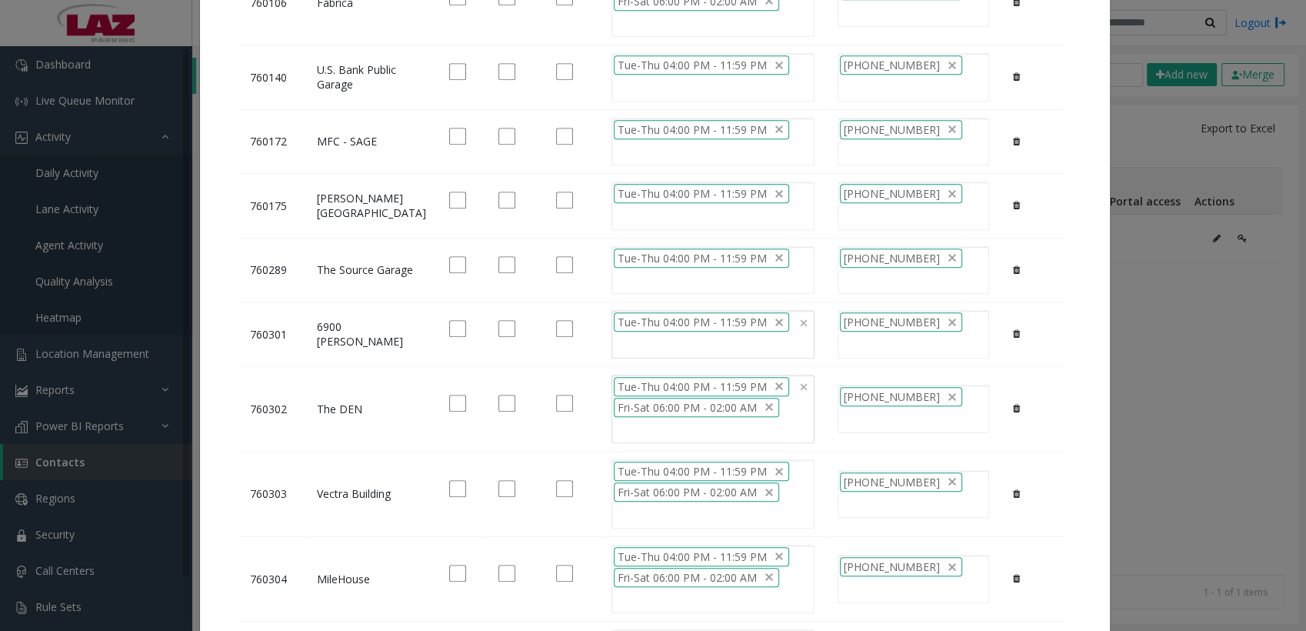
click at [612, 345] on div "Tue-Thu 04:00 PM - 11:59 PM" at bounding box center [713, 334] width 203 height 48
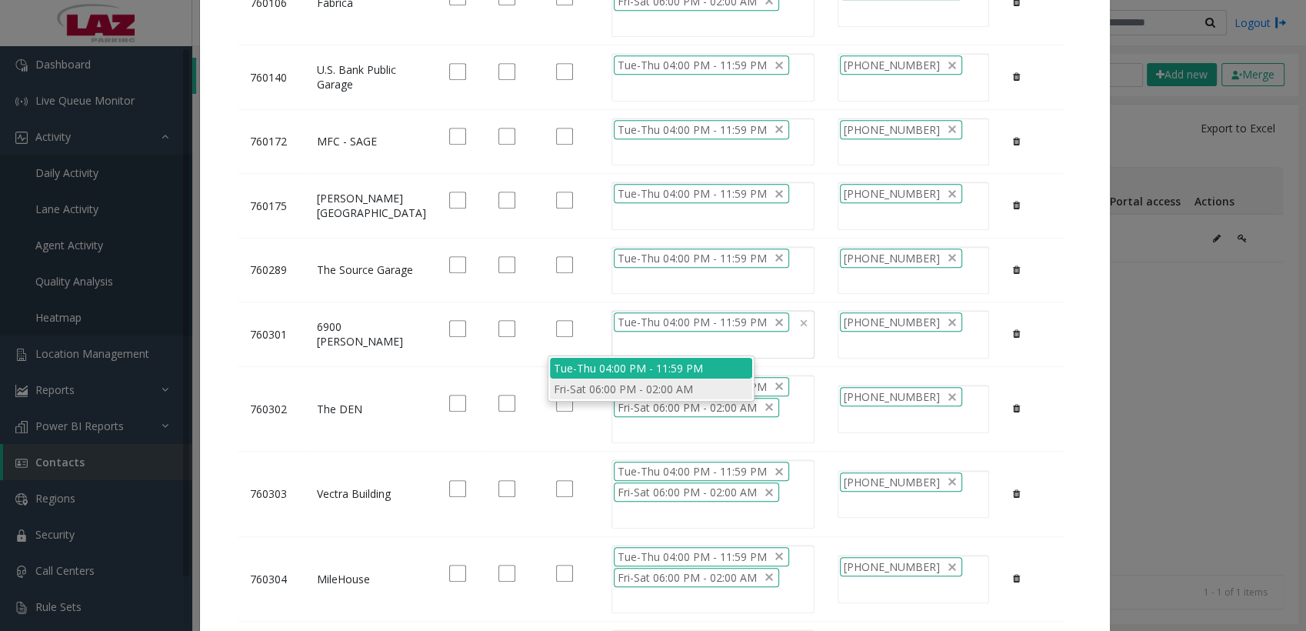
click at [593, 394] on li "Fri-Sat 06:00 PM - 02:00 AM" at bounding box center [651, 389] width 202 height 21
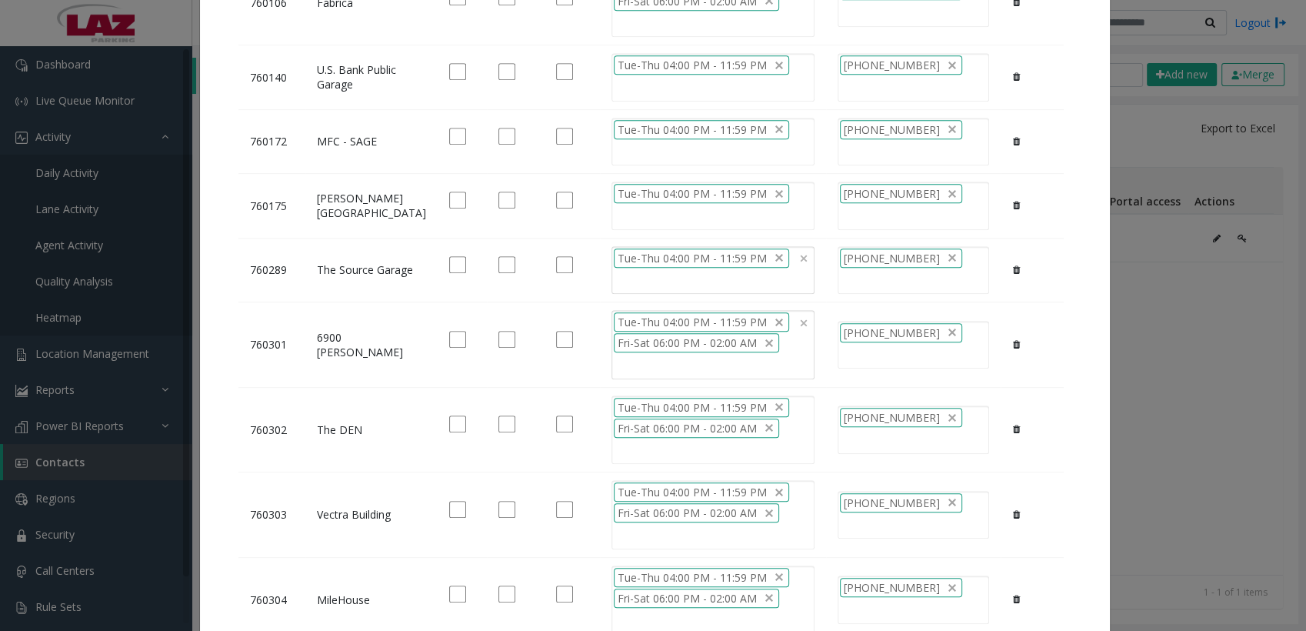
click at [612, 275] on div "Tue-Thu 04:00 PM - 11:59 PM" at bounding box center [713, 270] width 203 height 48
click at [595, 322] on li "Fri-Sat 06:00 PM - 02:00 AM" at bounding box center [651, 325] width 202 height 21
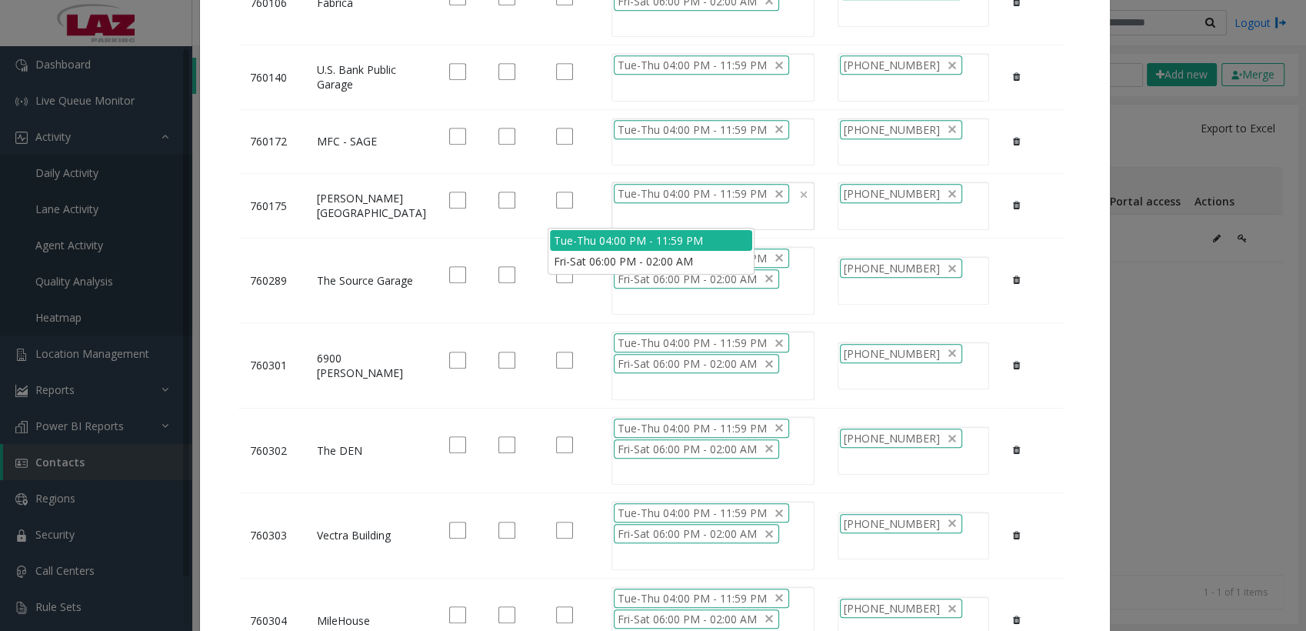
click at [612, 212] on div "Tue-Thu 04:00 PM - 11:59 PM" at bounding box center [713, 206] width 203 height 48
click at [586, 262] on li "Fri-Sat 06:00 PM - 02:00 AM" at bounding box center [651, 261] width 202 height 21
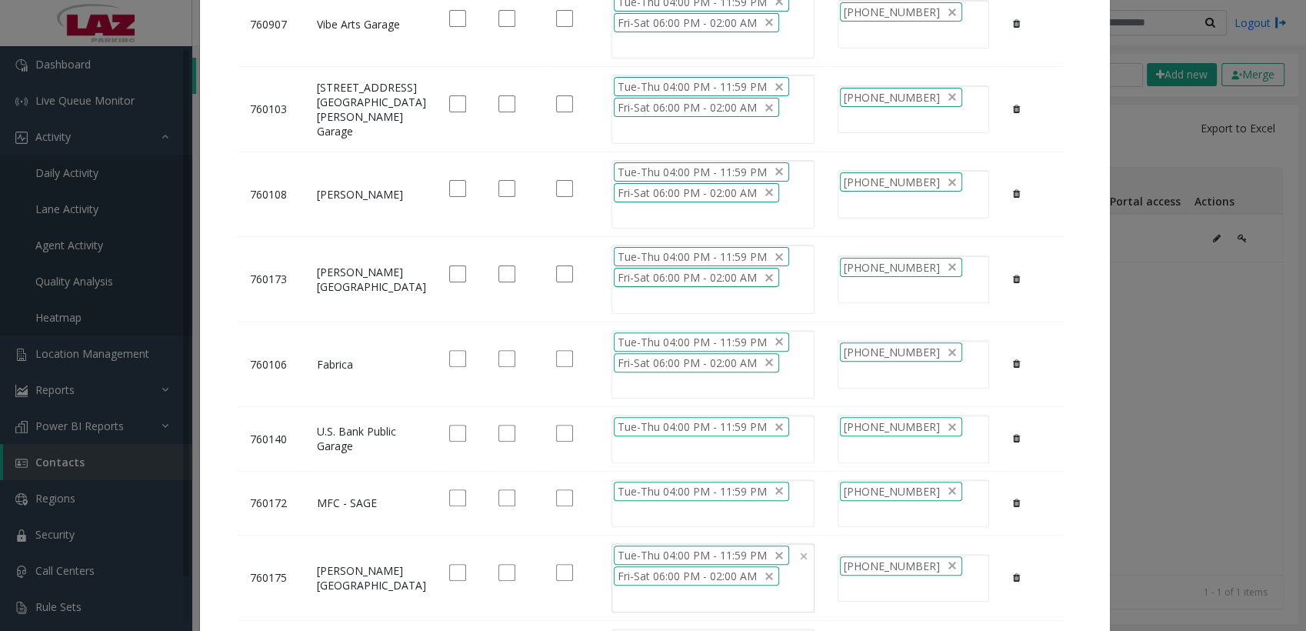
scroll to position [442, 0]
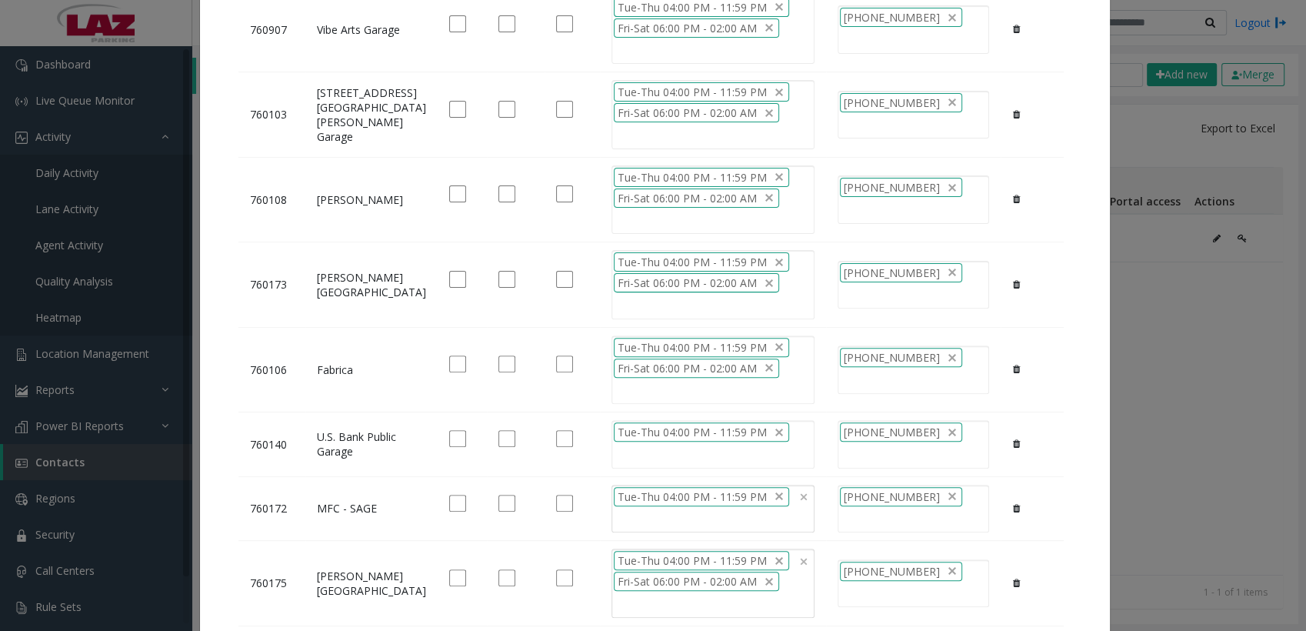
click at [612, 513] on div "Tue-Thu 04:00 PM - 11:59 PM" at bounding box center [713, 509] width 203 height 48
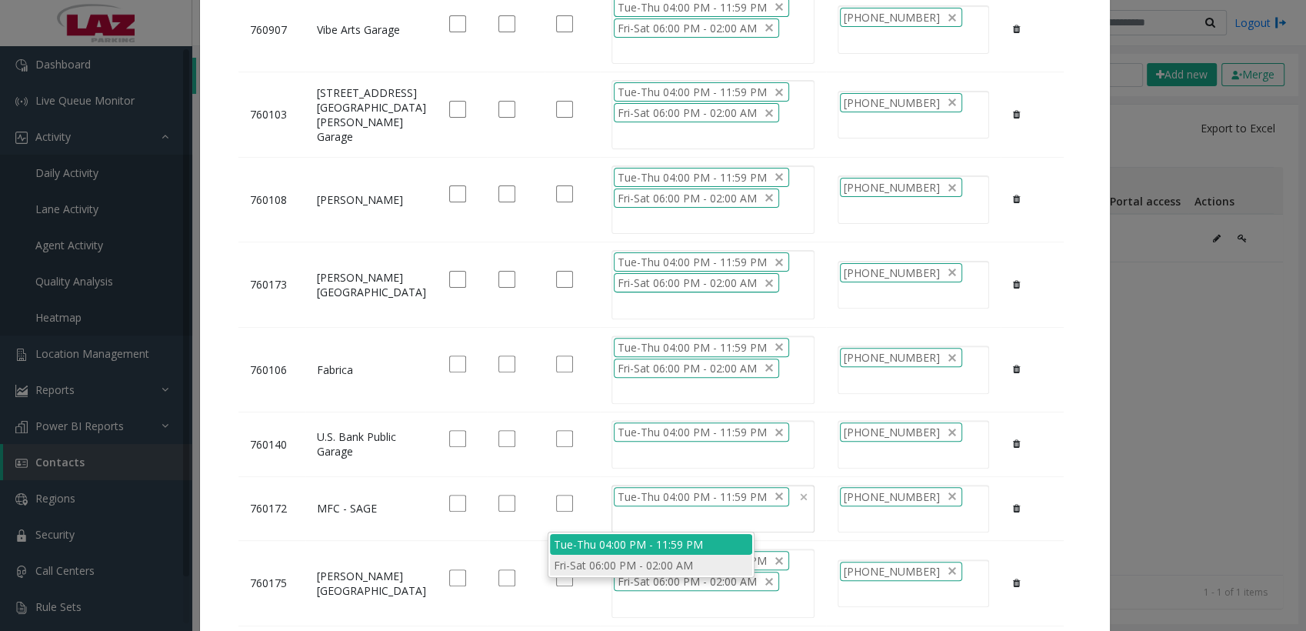
click at [603, 561] on li "Fri-Sat 06:00 PM - 02:00 AM" at bounding box center [651, 565] width 202 height 21
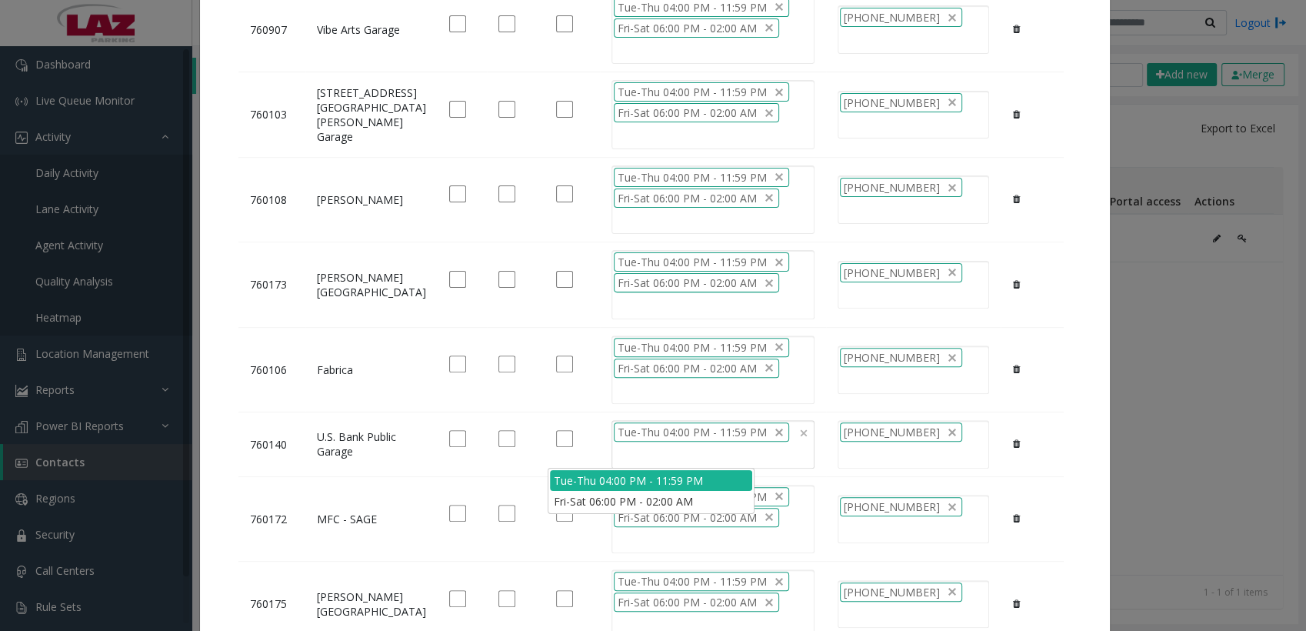
click at [612, 456] on div "Tue-Thu 04:00 PM - 11:59 PM" at bounding box center [713, 444] width 203 height 48
click at [604, 499] on li "Fri-Sat 06:00 PM - 02:00 AM" at bounding box center [651, 501] width 202 height 21
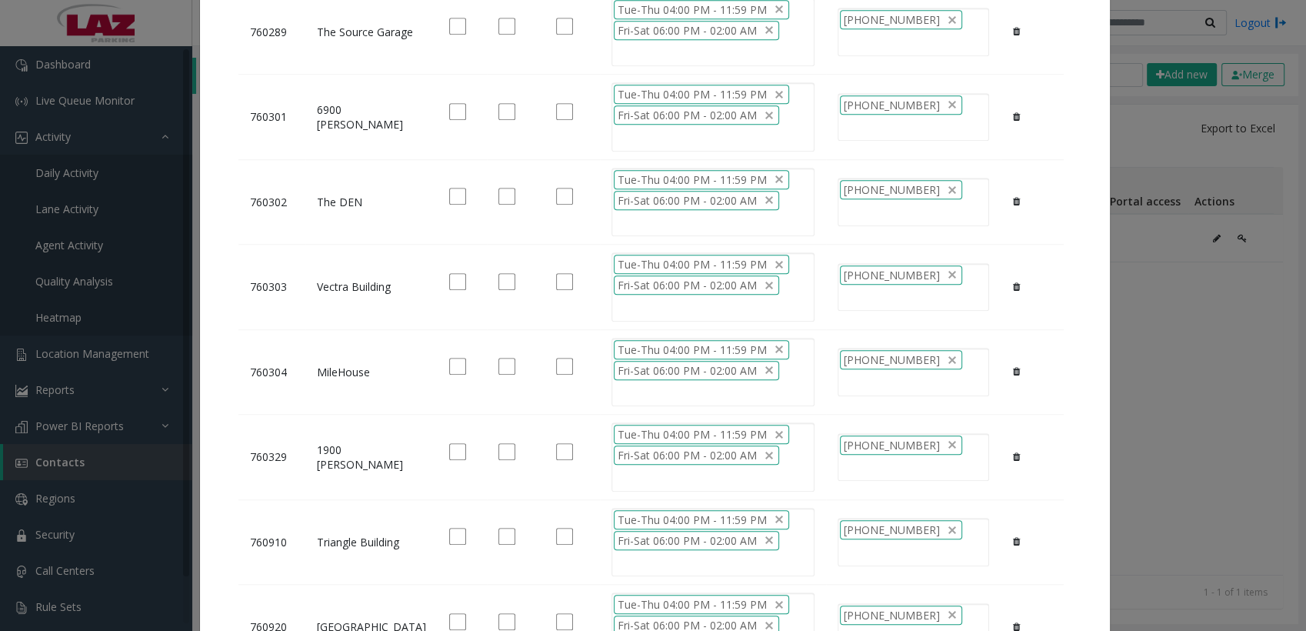
scroll to position [1326, 0]
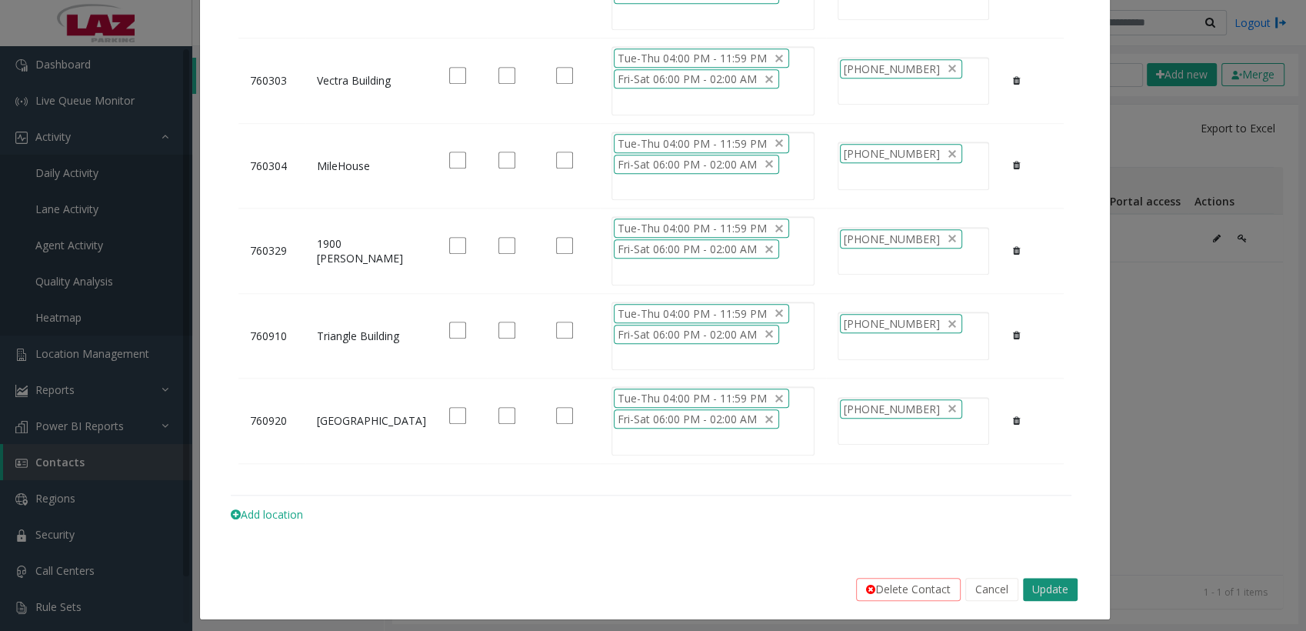
click at [1043, 578] on button "Update" at bounding box center [1050, 589] width 55 height 23
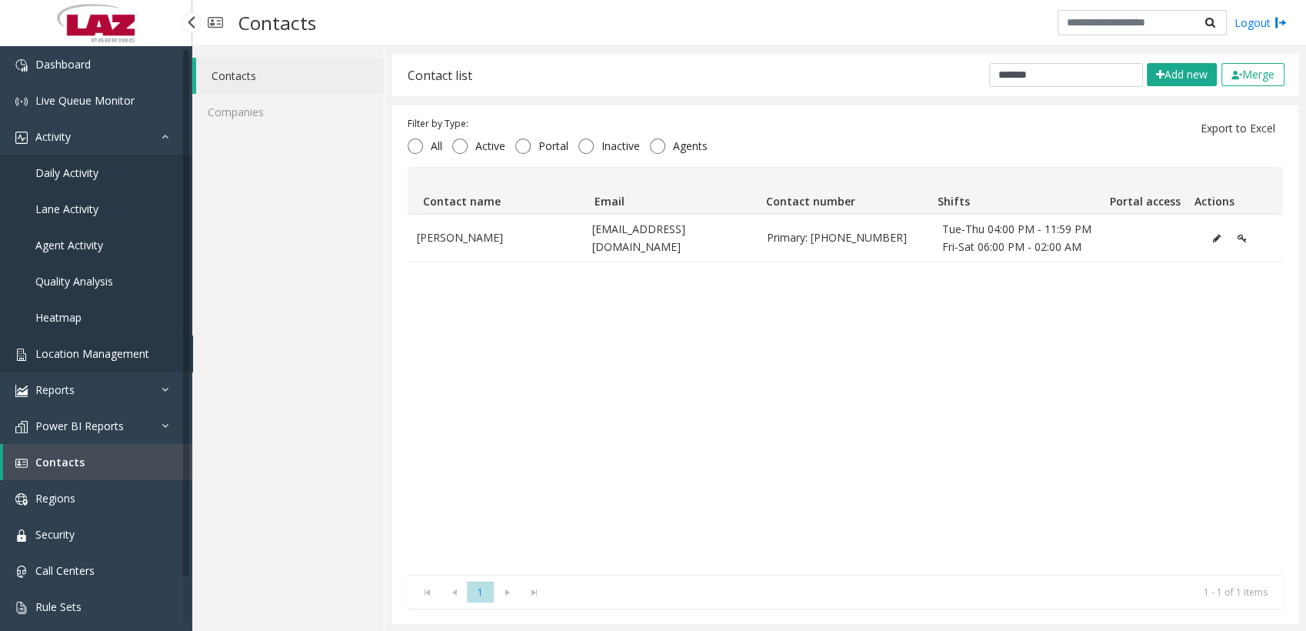
click at [80, 359] on span "Location Management" at bounding box center [92, 353] width 114 height 15
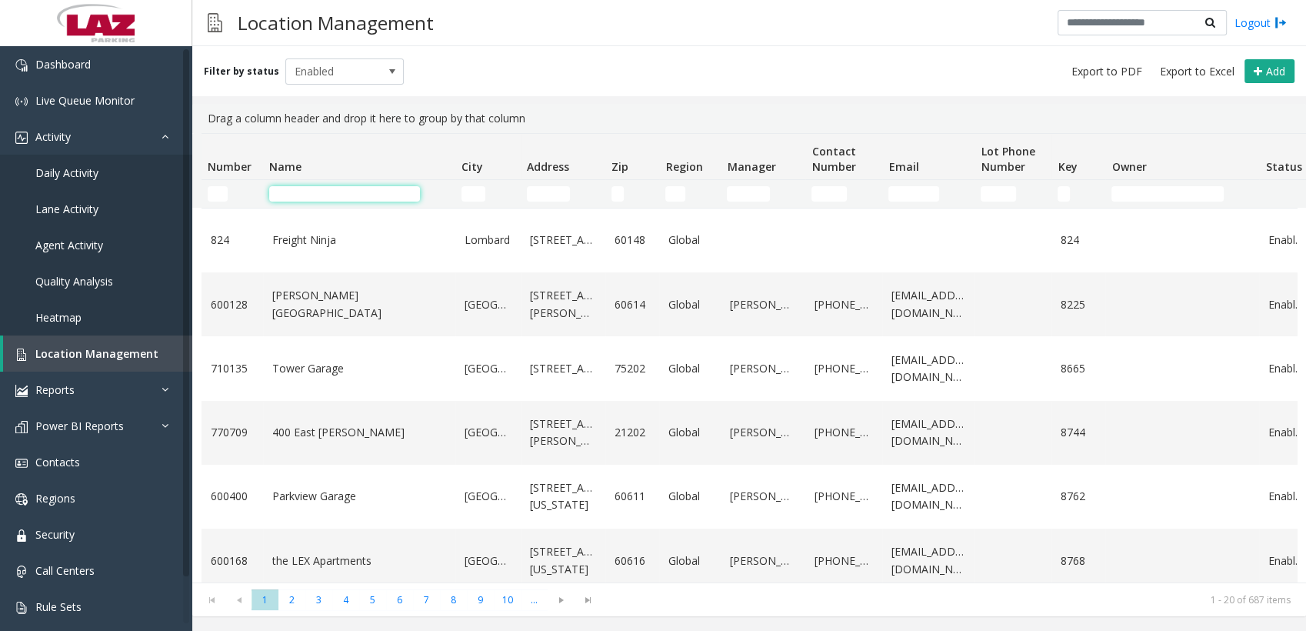
click at [369, 188] on input "Name Filter" at bounding box center [344, 193] width 151 height 15
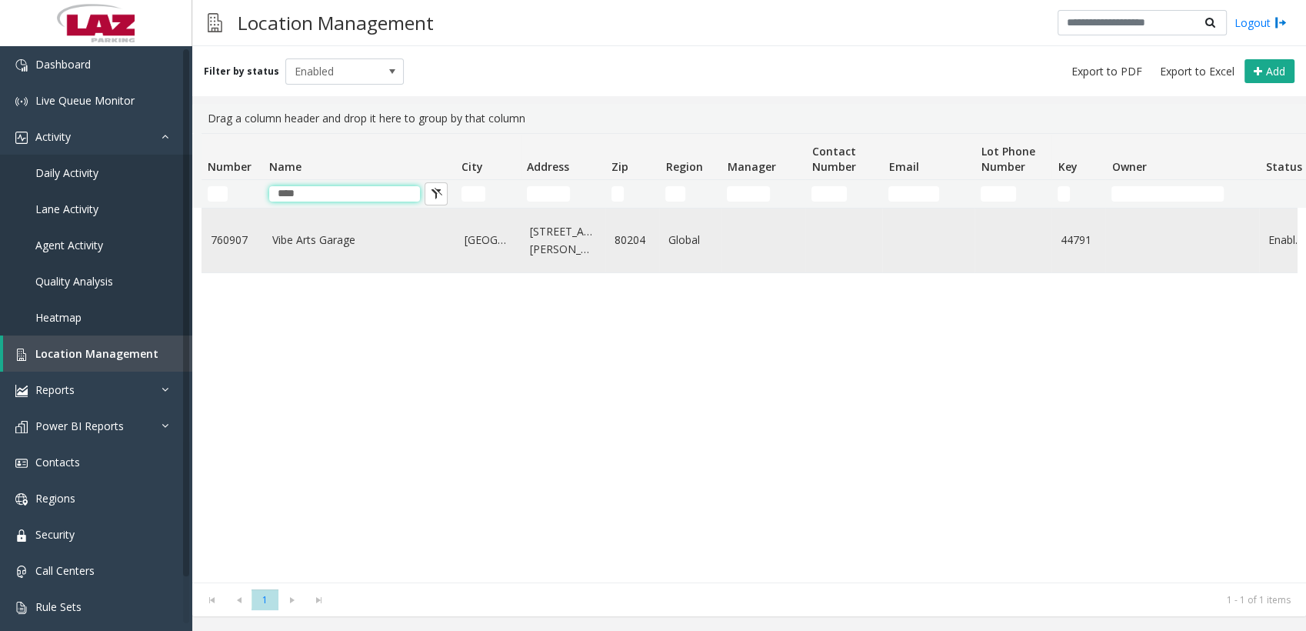
type input "****"
click at [310, 232] on link "Vibe Arts Garage" at bounding box center [359, 240] width 174 height 17
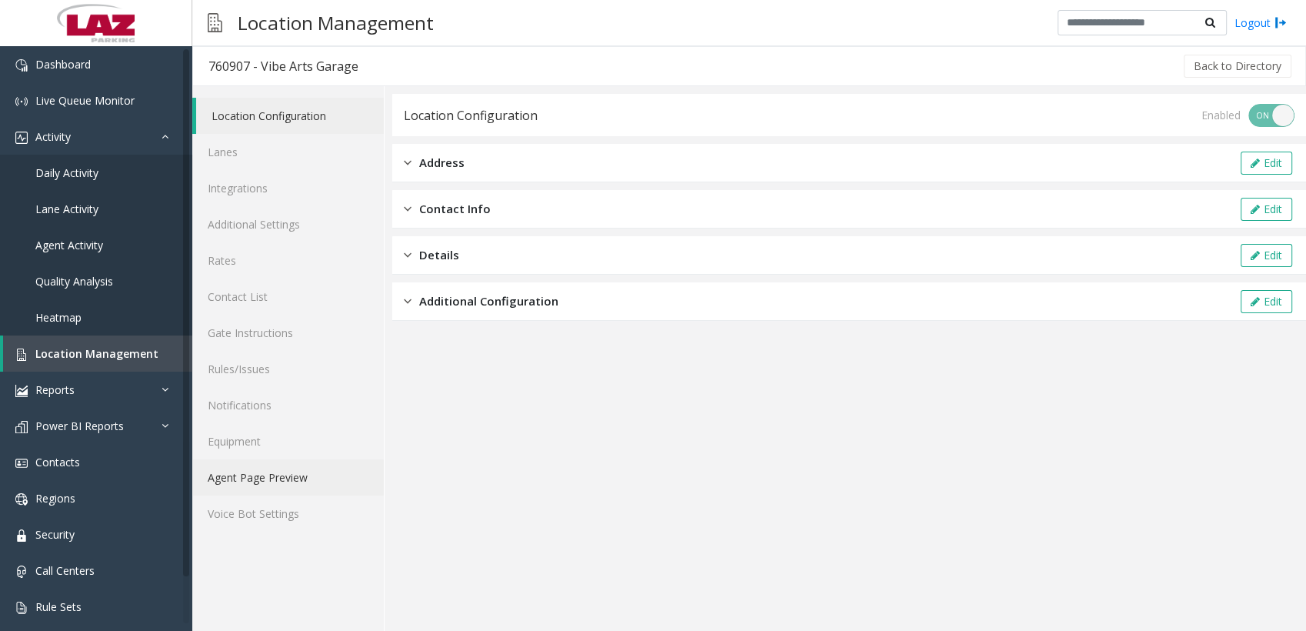
click at [275, 471] on link "Agent Page Preview" at bounding box center [288, 477] width 192 height 36
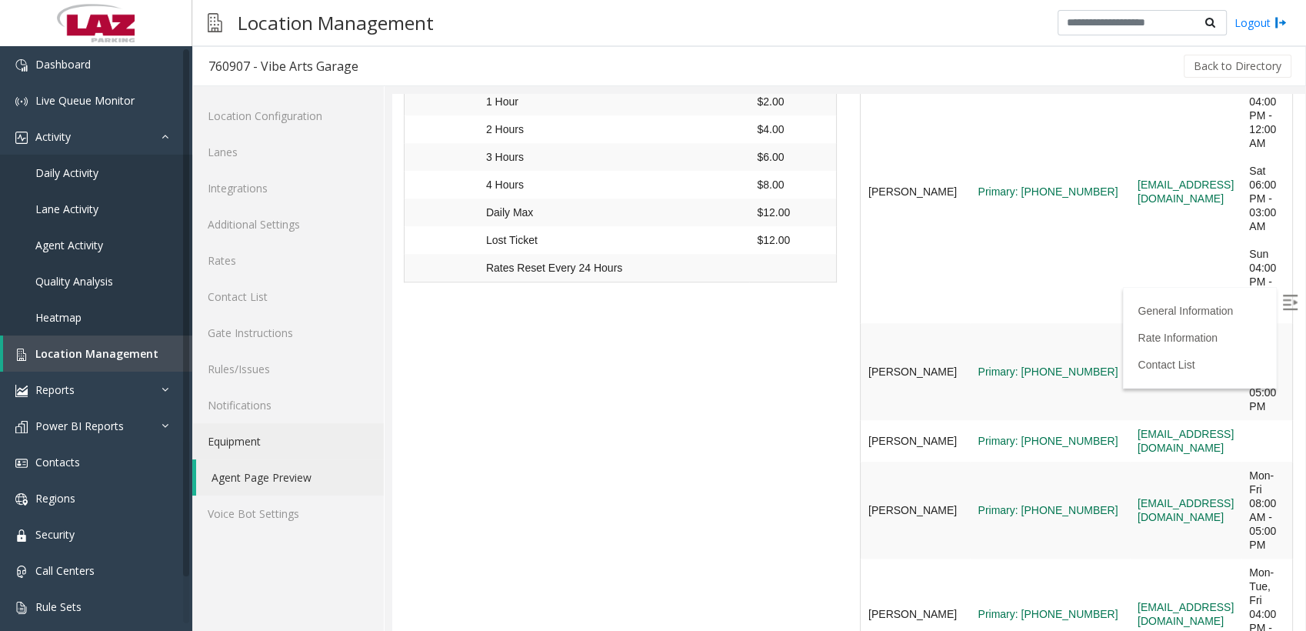
scroll to position [1231, 0]
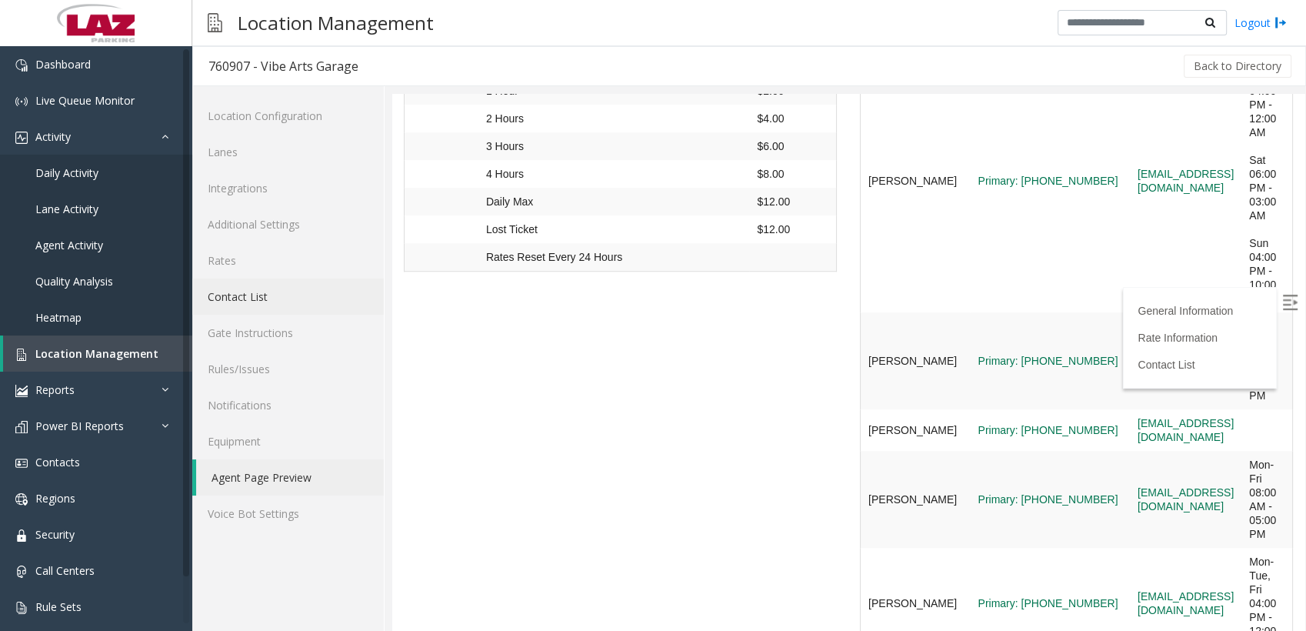
click at [245, 288] on link "Contact List" at bounding box center [288, 297] width 192 height 36
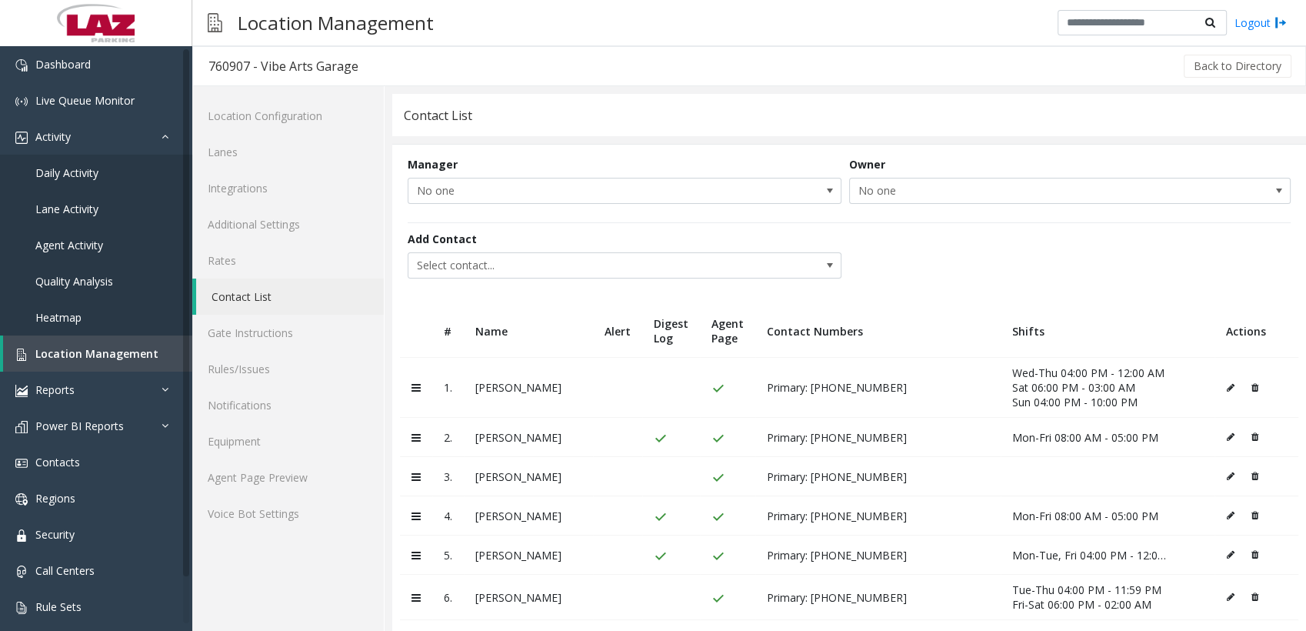
click at [1227, 472] on icon at bounding box center [1231, 476] width 8 height 9
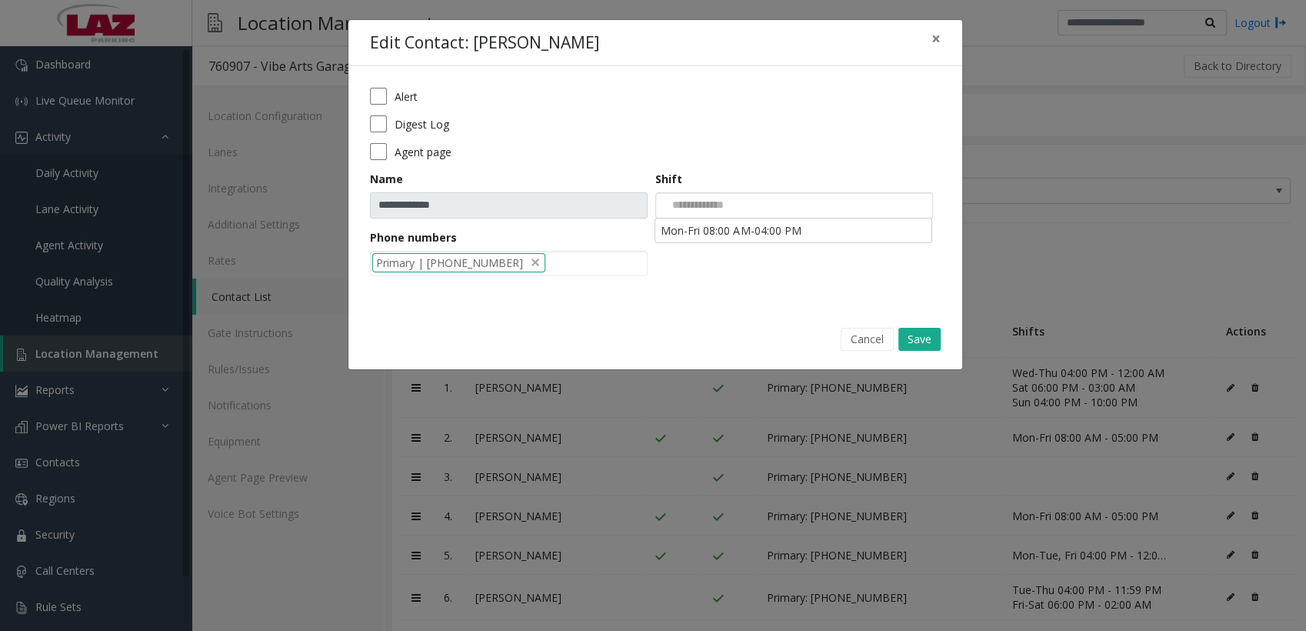
click at [695, 197] on input at bounding box center [695, 205] width 78 height 25
click at [713, 236] on li "Mon-Fri 08:00 AM-04:00 PM" at bounding box center [793, 230] width 273 height 21
click at [914, 338] on button "Save" at bounding box center [920, 339] width 42 height 23
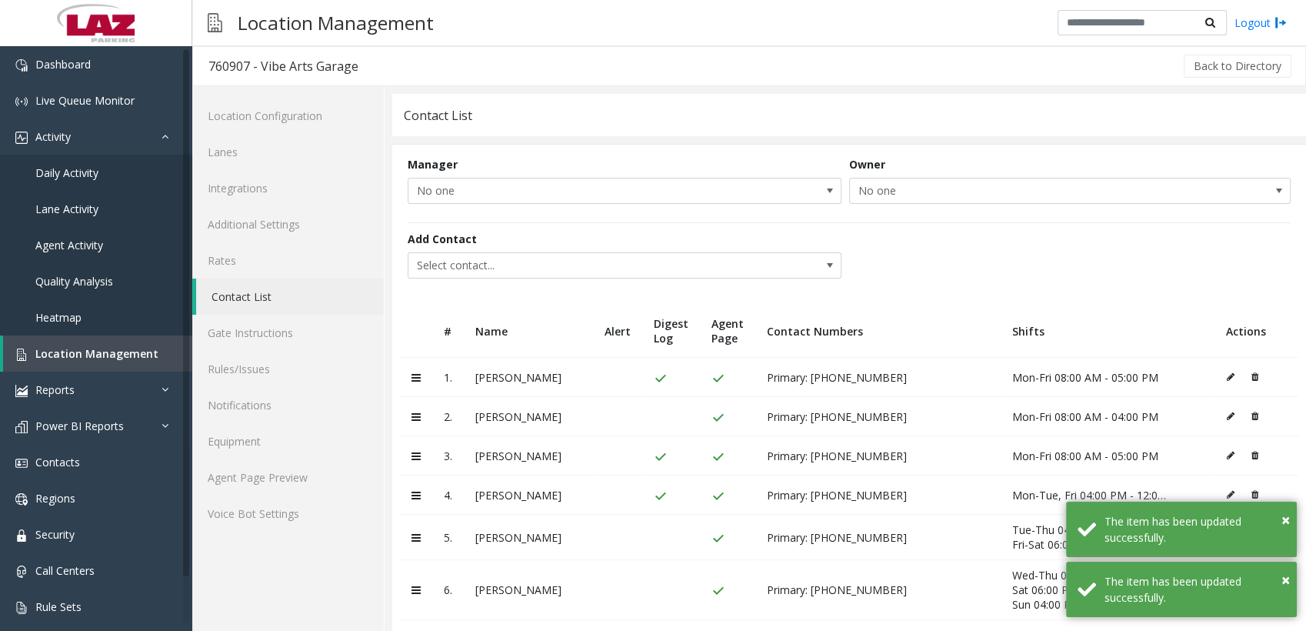
click at [895, 272] on div "Add Contact Select contact..." at bounding box center [849, 255] width 883 height 67
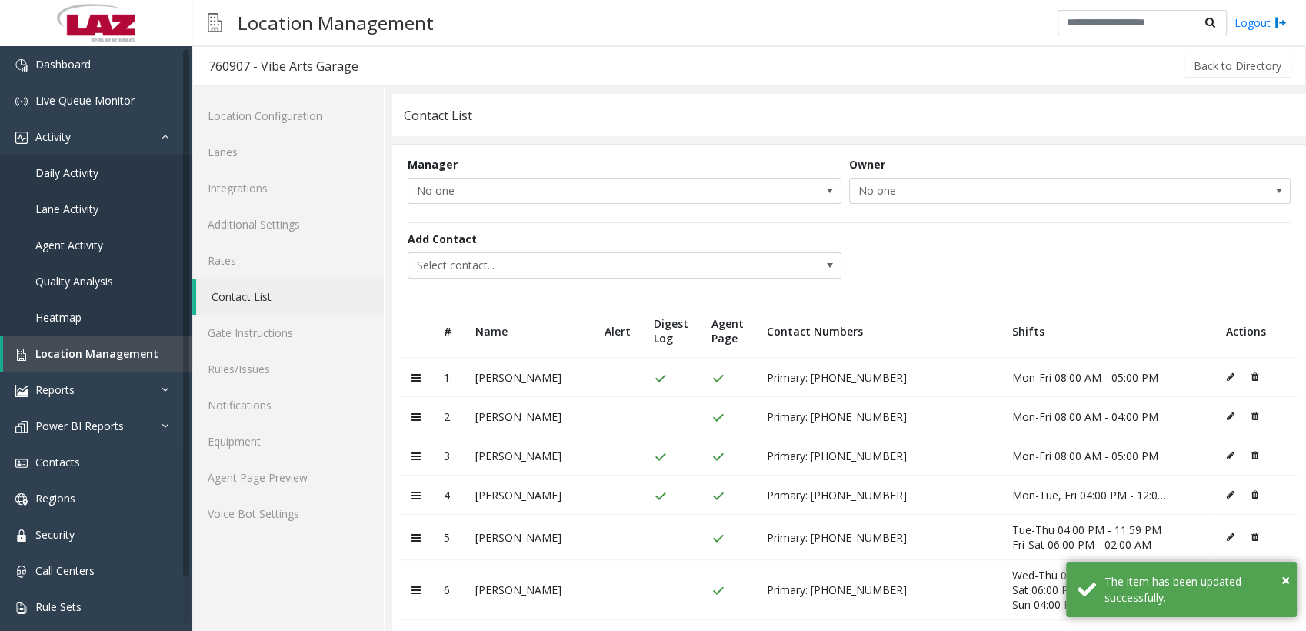
scroll to position [78, 0]
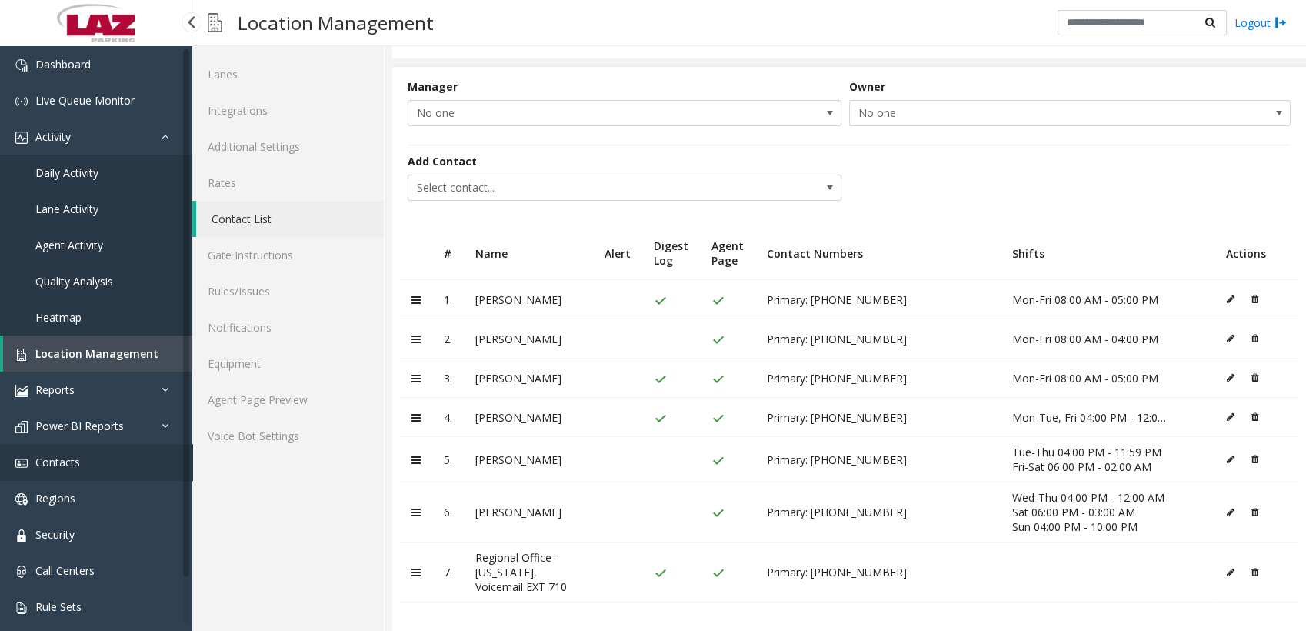
click at [71, 462] on span "Contacts" at bounding box center [57, 462] width 45 height 15
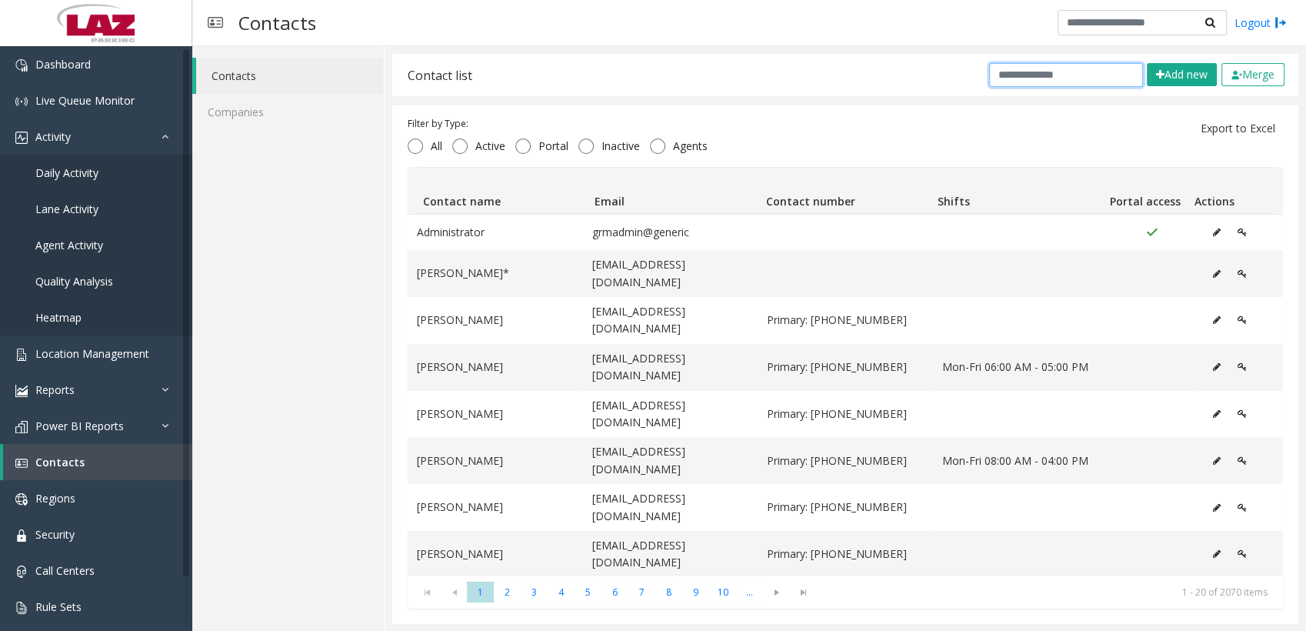
click at [1042, 65] on input "text" at bounding box center [1066, 75] width 154 height 24
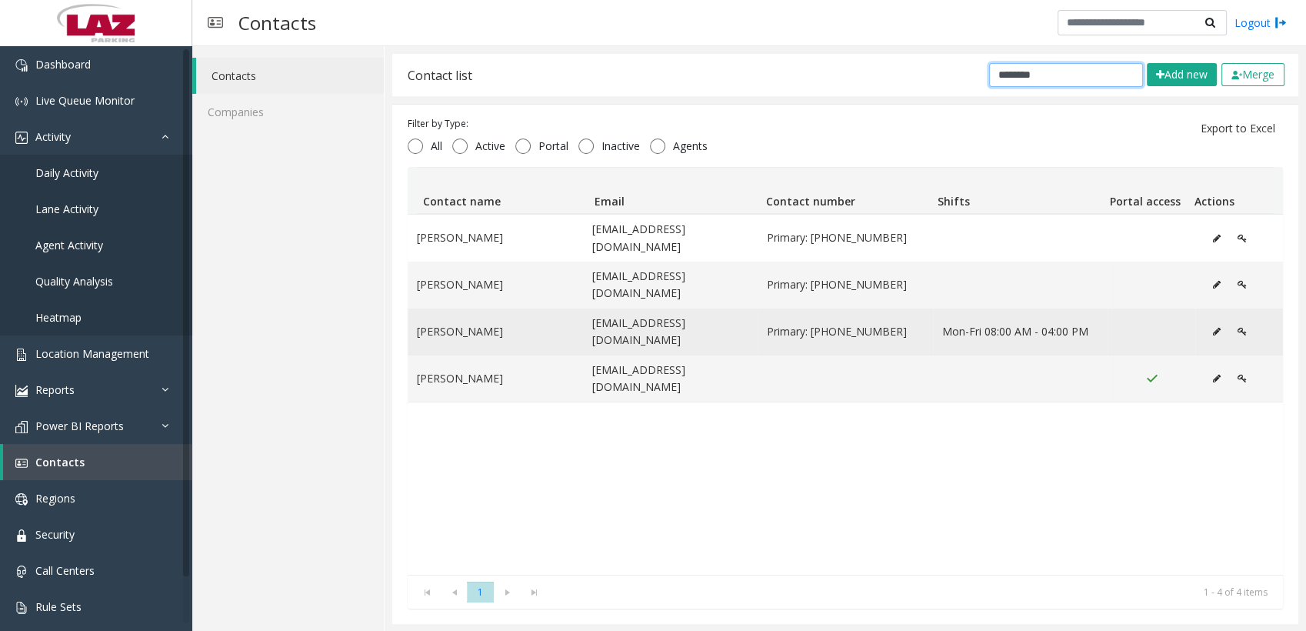
type input "********"
click at [1213, 327] on icon "Data table" at bounding box center [1217, 331] width 8 height 9
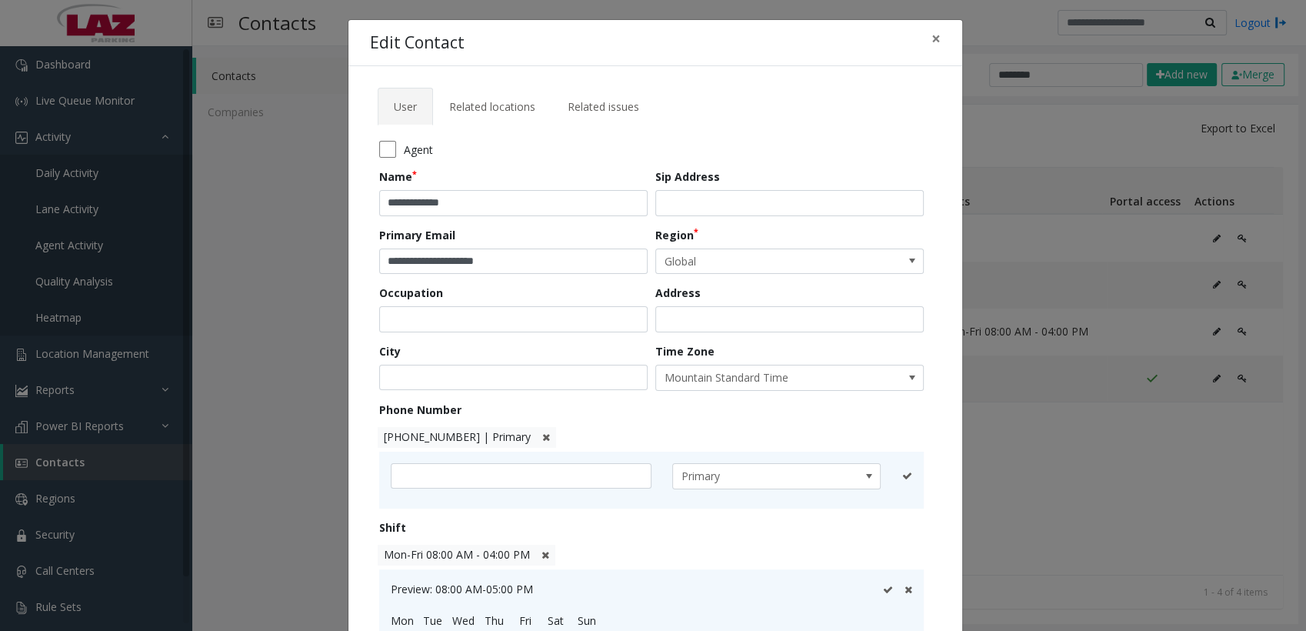
click at [466, 551] on span "Mon-Fri 08:00 AM - 04:00 PM" at bounding box center [457, 554] width 146 height 15
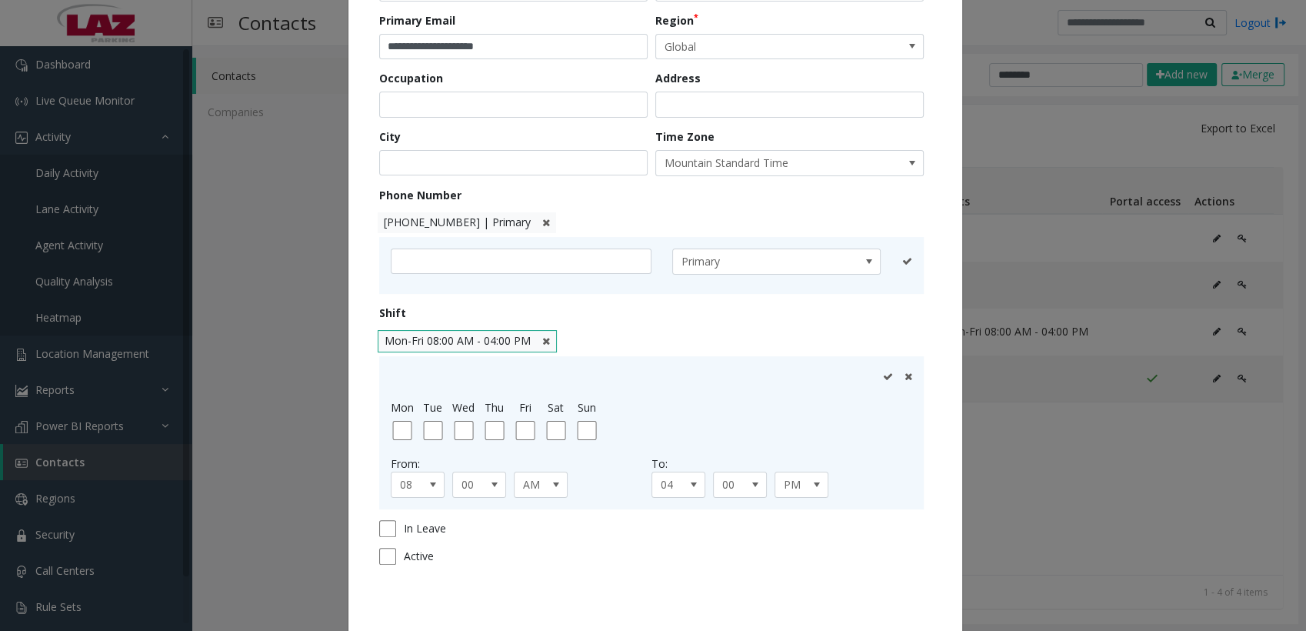
scroll to position [222, 0]
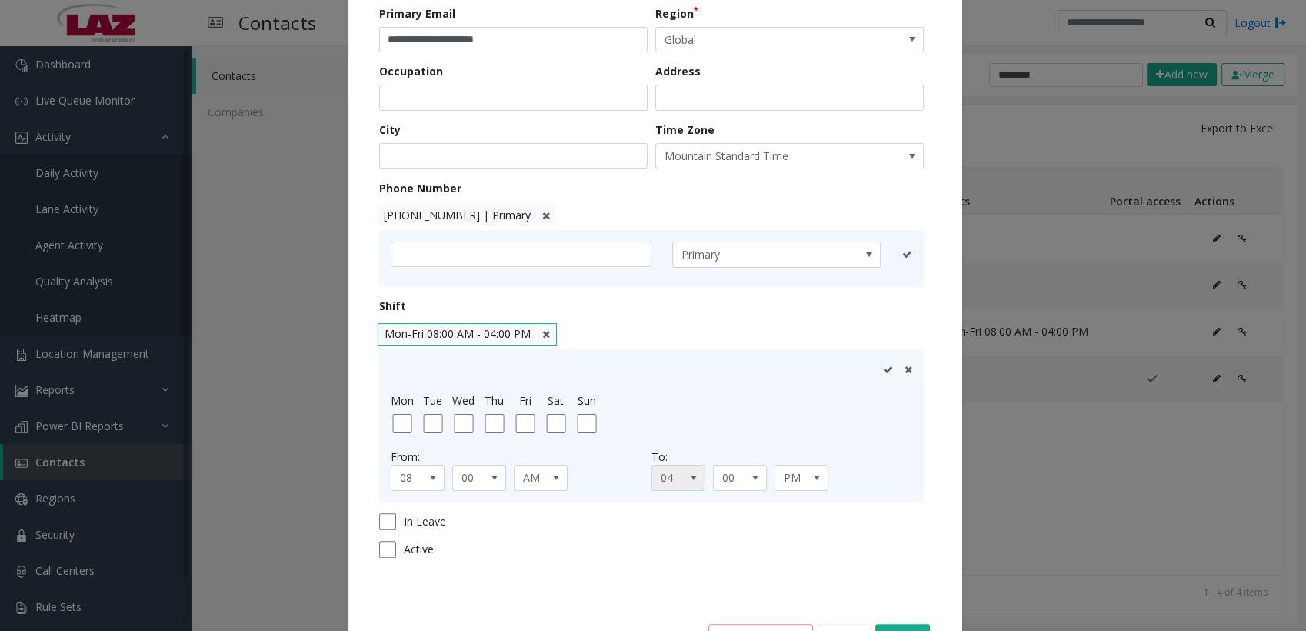
click at [688, 473] on span at bounding box center [694, 478] width 12 height 12
click at [659, 416] on li "05" at bounding box center [671, 422] width 49 height 21
click at [883, 366] on icon at bounding box center [888, 370] width 10 height 10
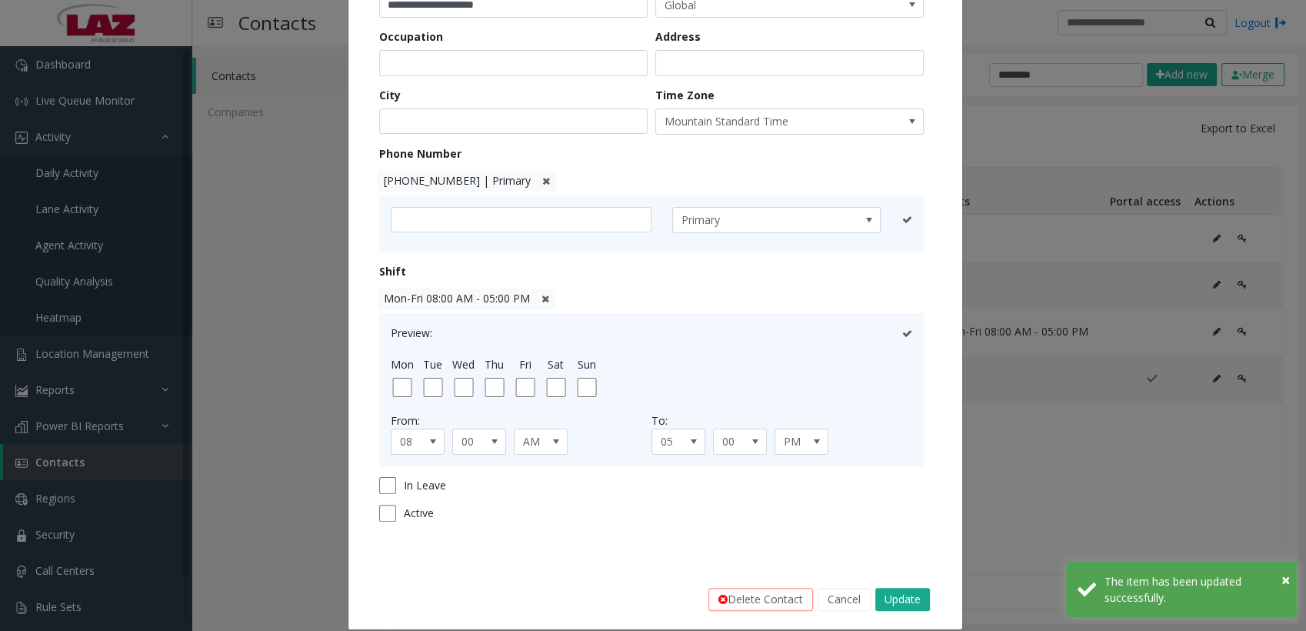
scroll to position [273, 0]
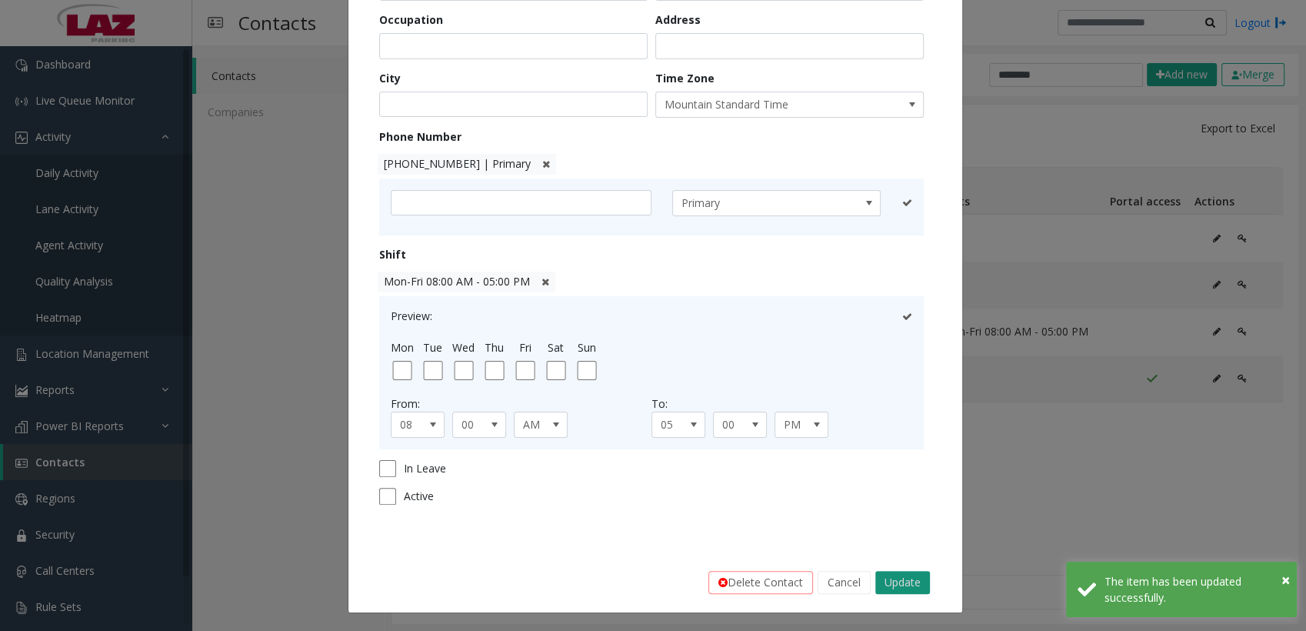
click at [878, 582] on button "Update" at bounding box center [903, 582] width 55 height 23
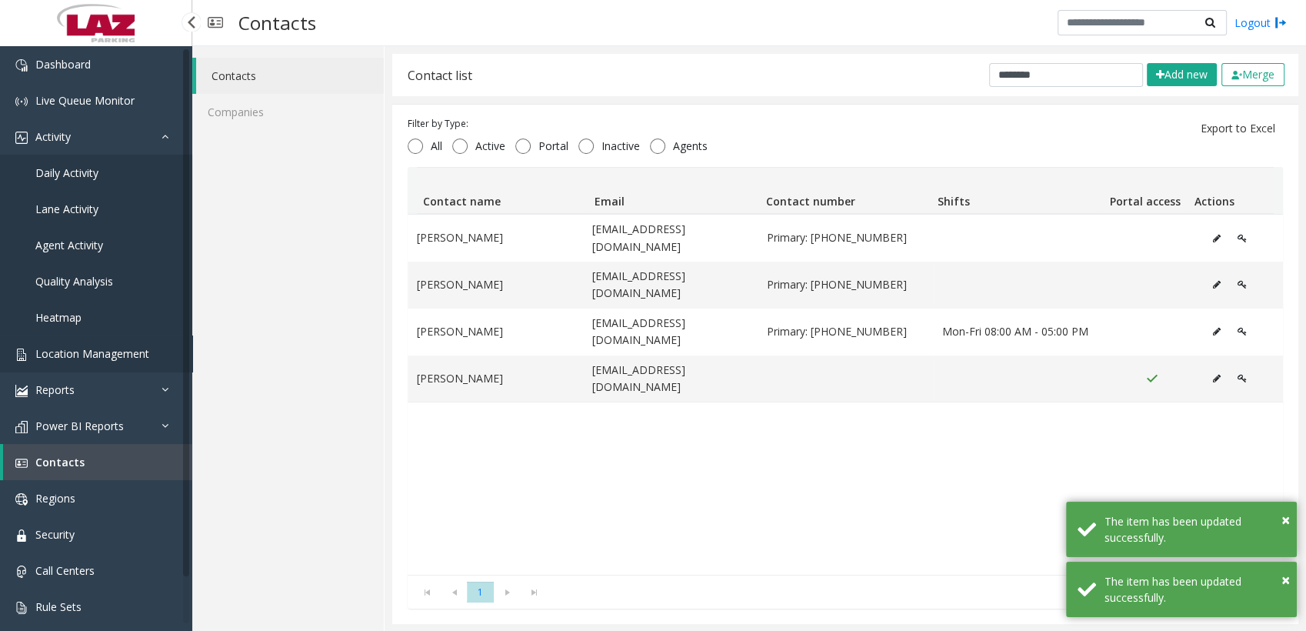
click at [119, 341] on link "Location Management" at bounding box center [96, 353] width 192 height 36
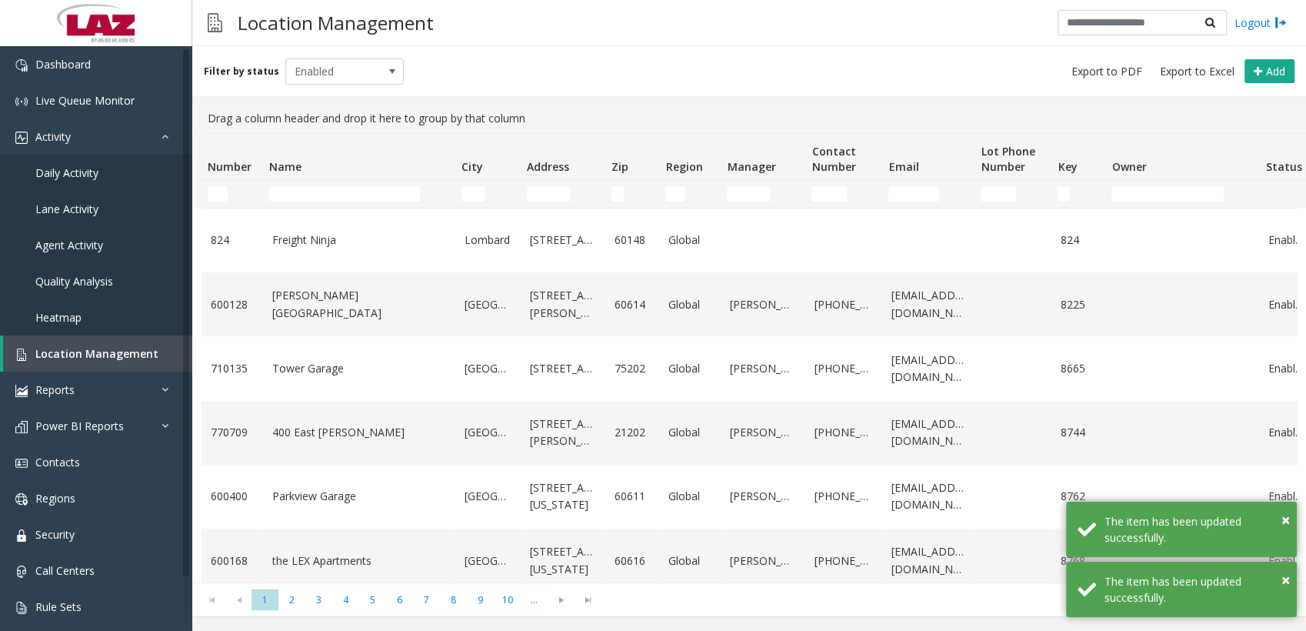
click at [326, 184] on td "Name Filter" at bounding box center [359, 194] width 192 height 28
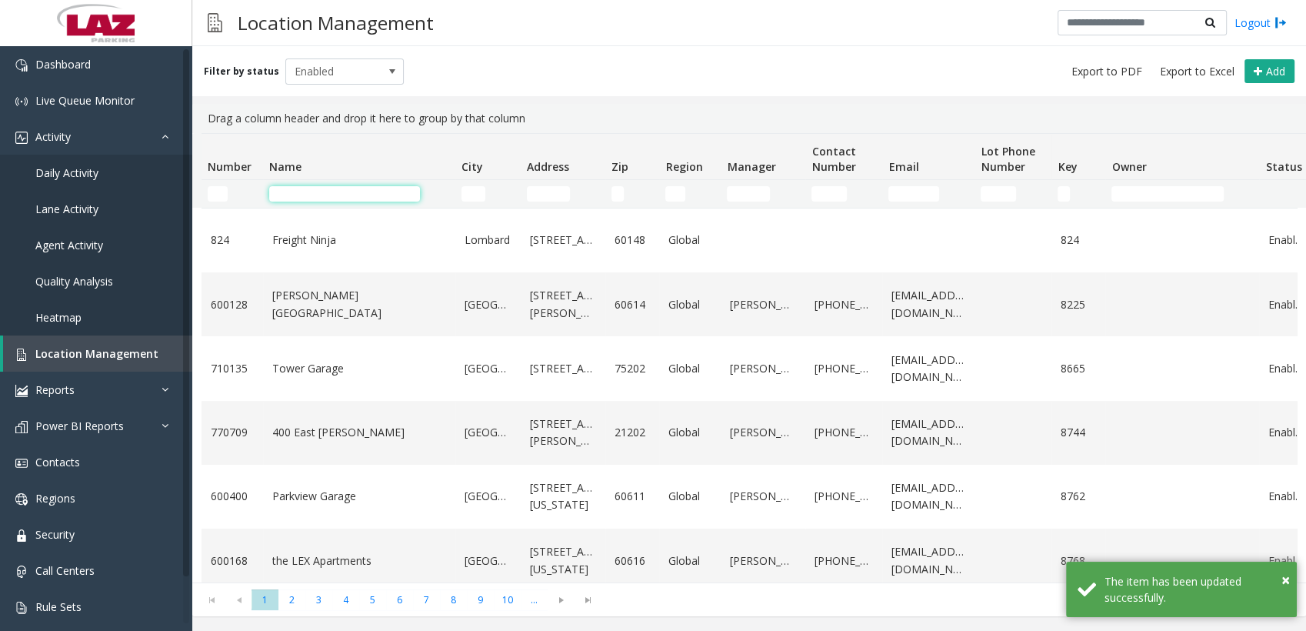
click at [325, 190] on input "Name Filter" at bounding box center [344, 193] width 151 height 15
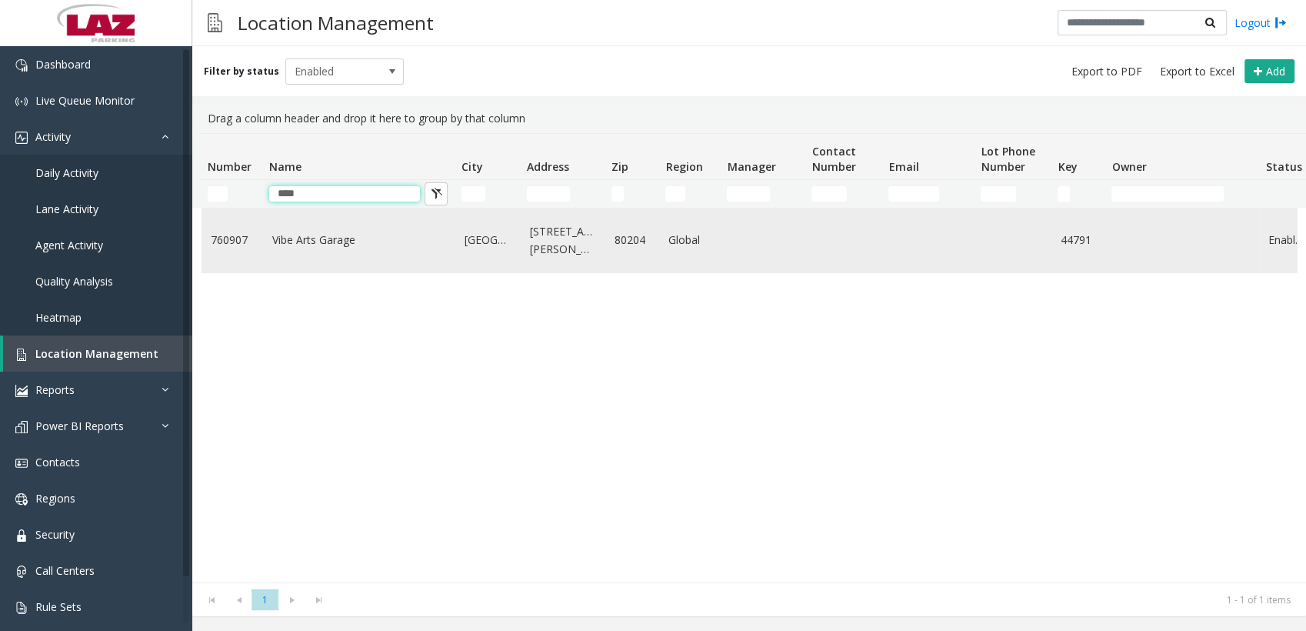
type input "****"
click at [323, 244] on link "Vibe Arts Garage" at bounding box center [359, 240] width 174 height 17
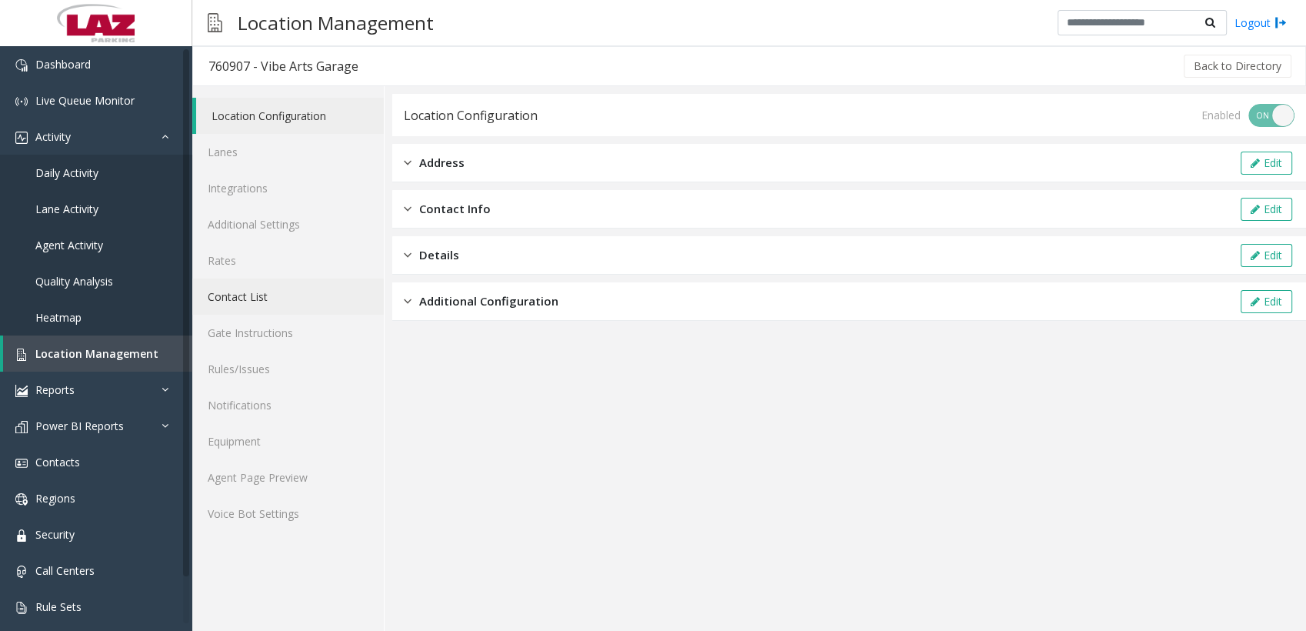
click at [269, 302] on link "Contact List" at bounding box center [288, 297] width 192 height 36
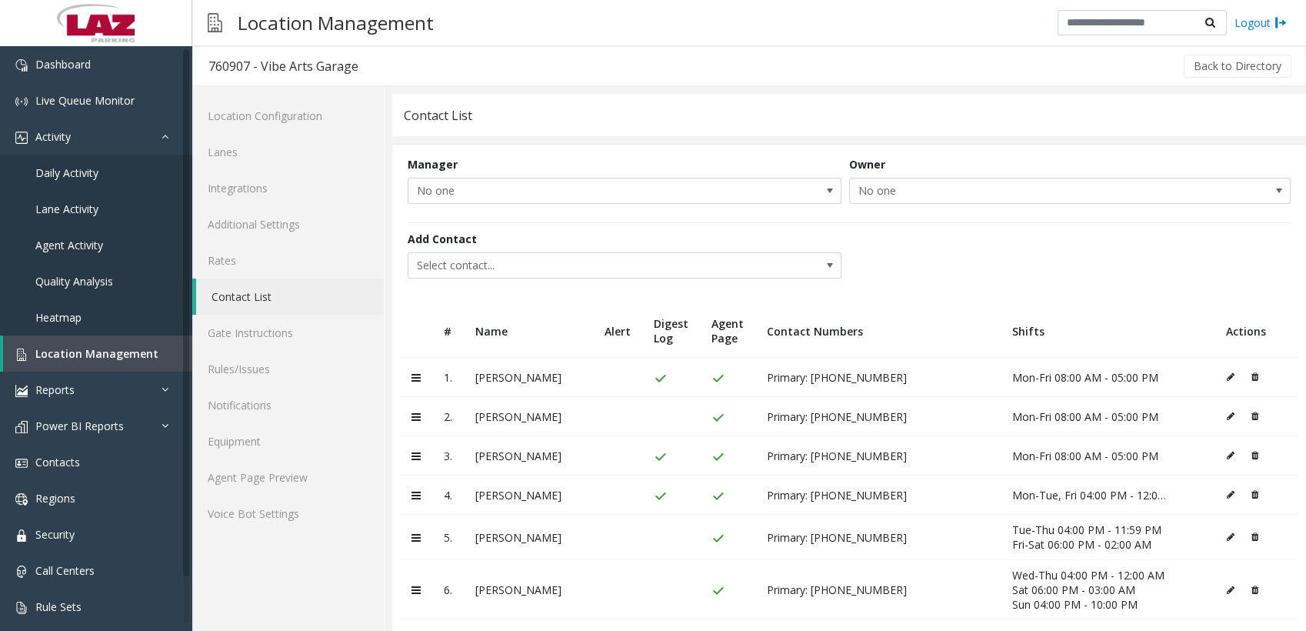
scroll to position [78, 0]
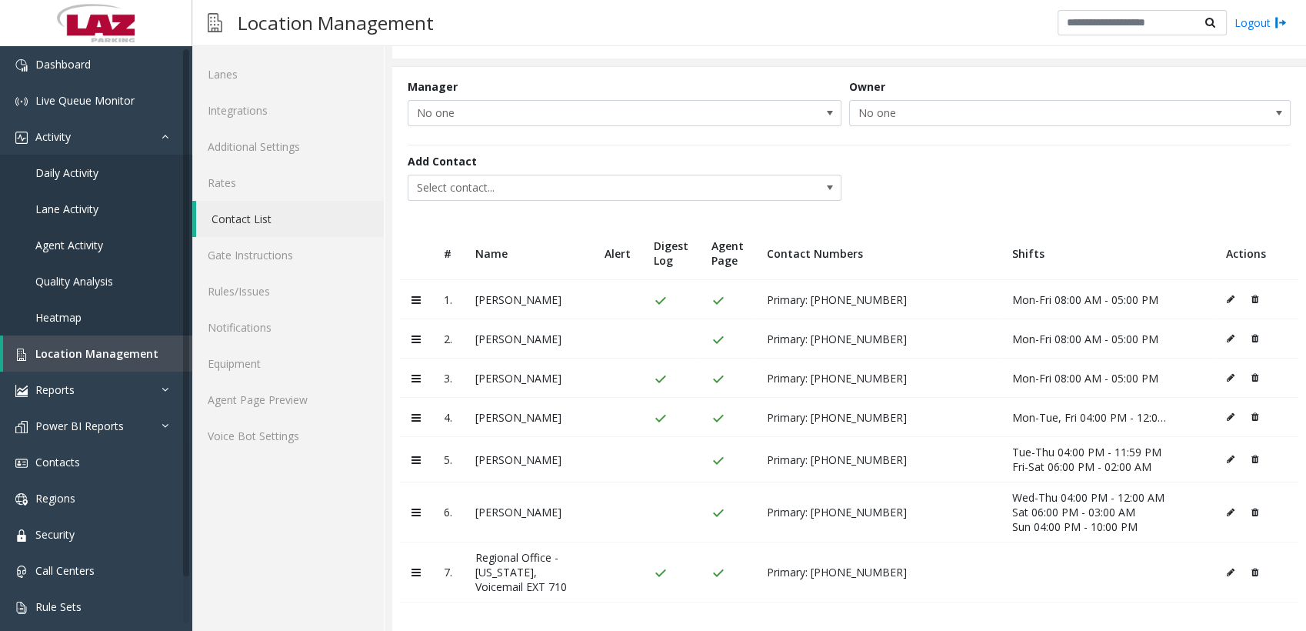
click at [1227, 415] on icon at bounding box center [1231, 416] width 8 height 9
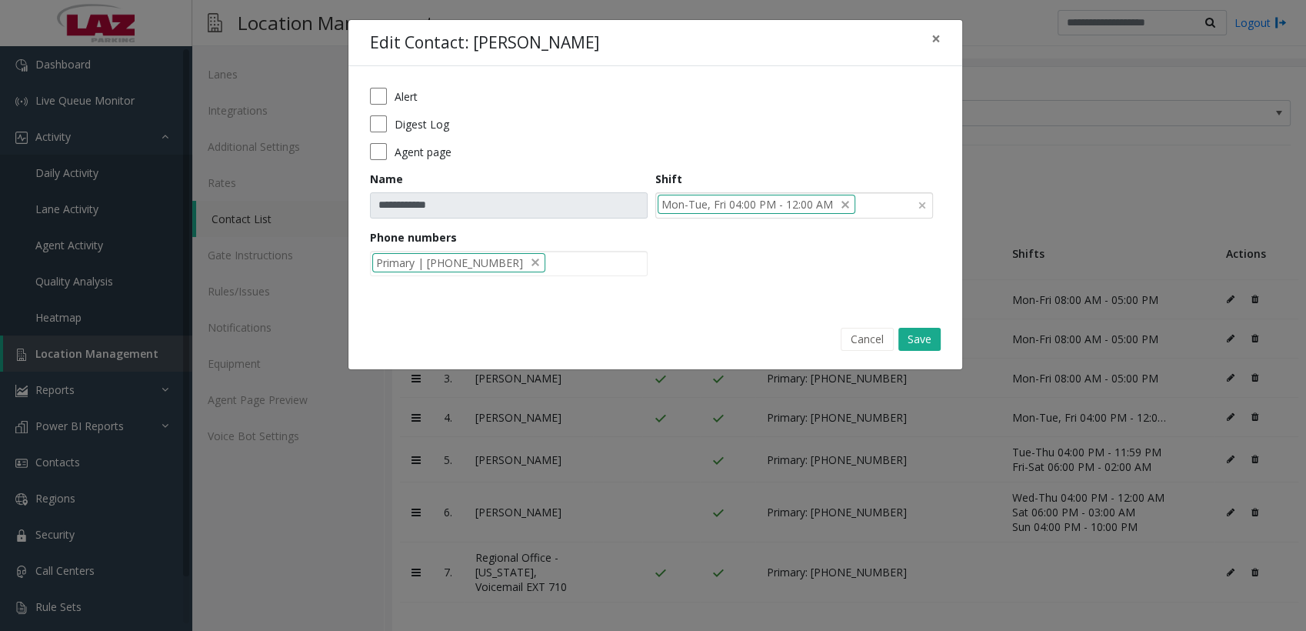
click at [874, 202] on input at bounding box center [865, 205] width 19 height 25
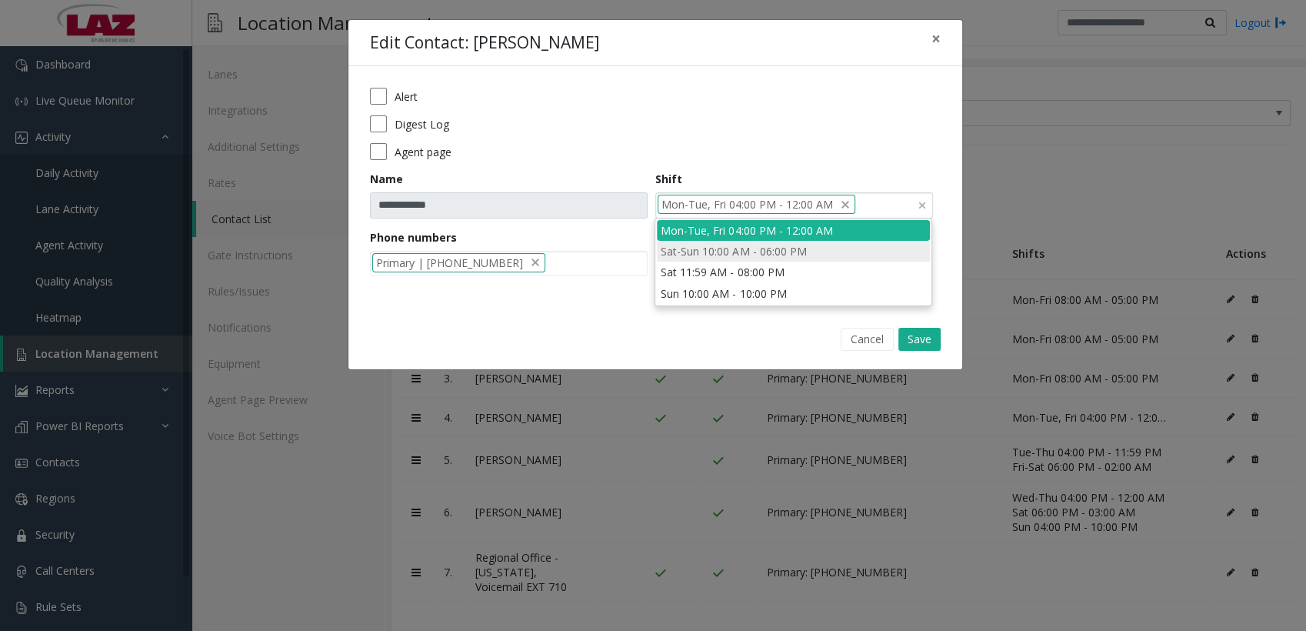
click at [696, 249] on li "Sat-Sun 10:00 AM - 06:00 PM" at bounding box center [793, 251] width 273 height 21
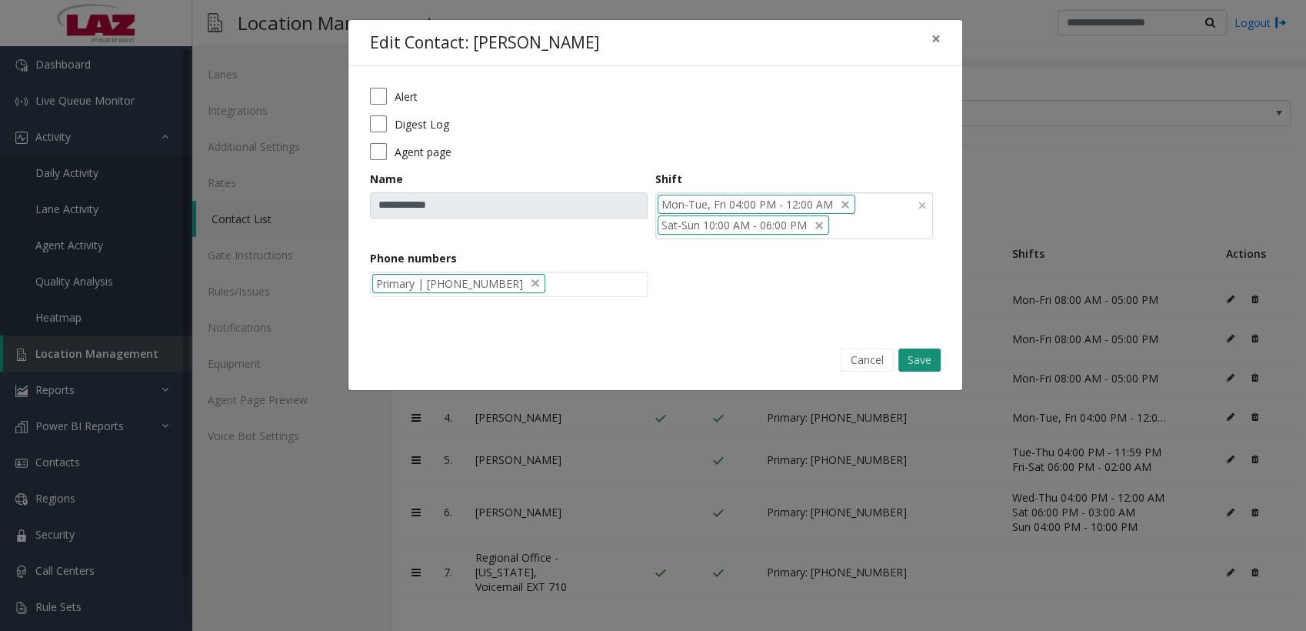
click at [916, 354] on button "Save" at bounding box center [920, 360] width 42 height 23
